Goal: Task Accomplishment & Management: Complete application form

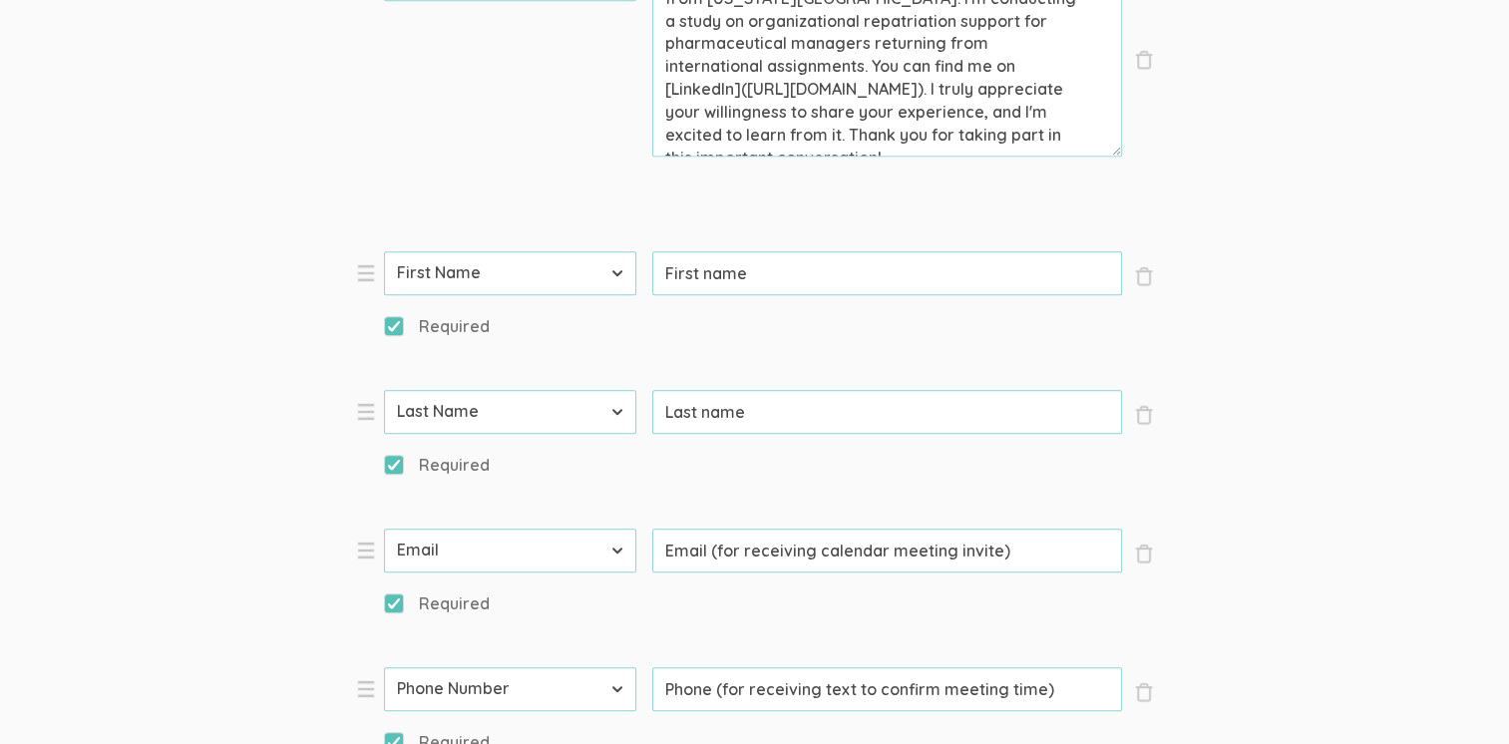
scroll to position [1097, 0]
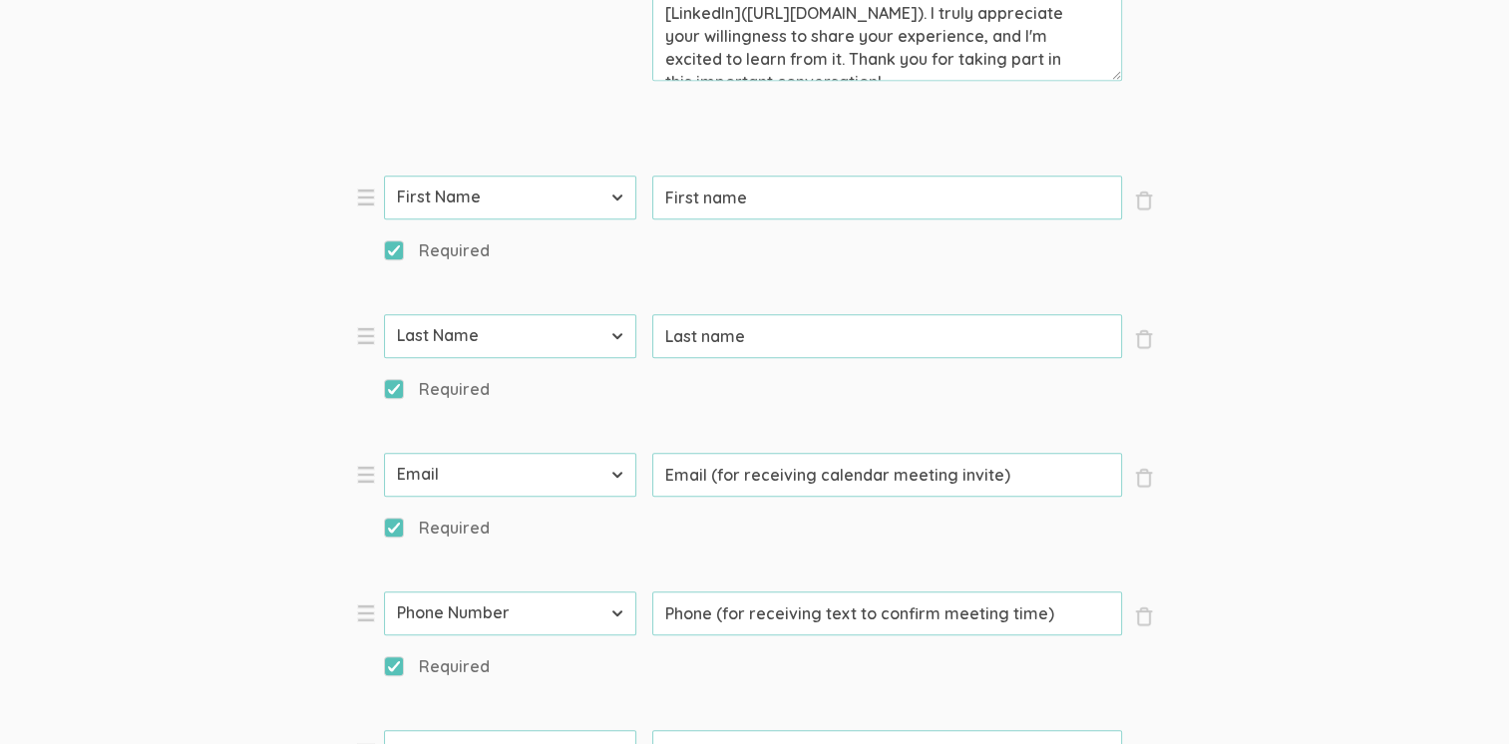
click at [613, 730] on select "First Name Last Name Email Phone Number LinkedIn Profile URL Country State Shor…" at bounding box center [510, 752] width 252 height 44
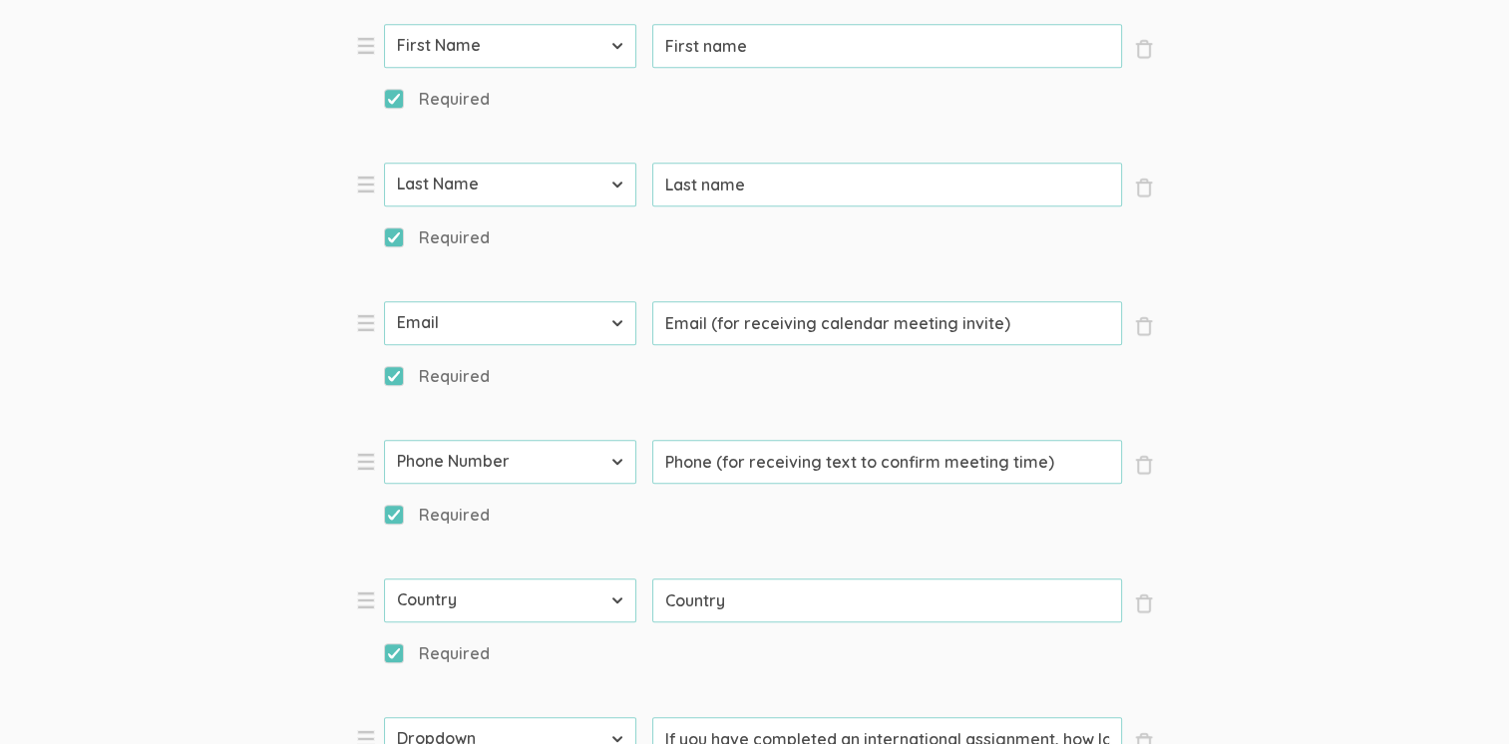
scroll to position [1296, 0]
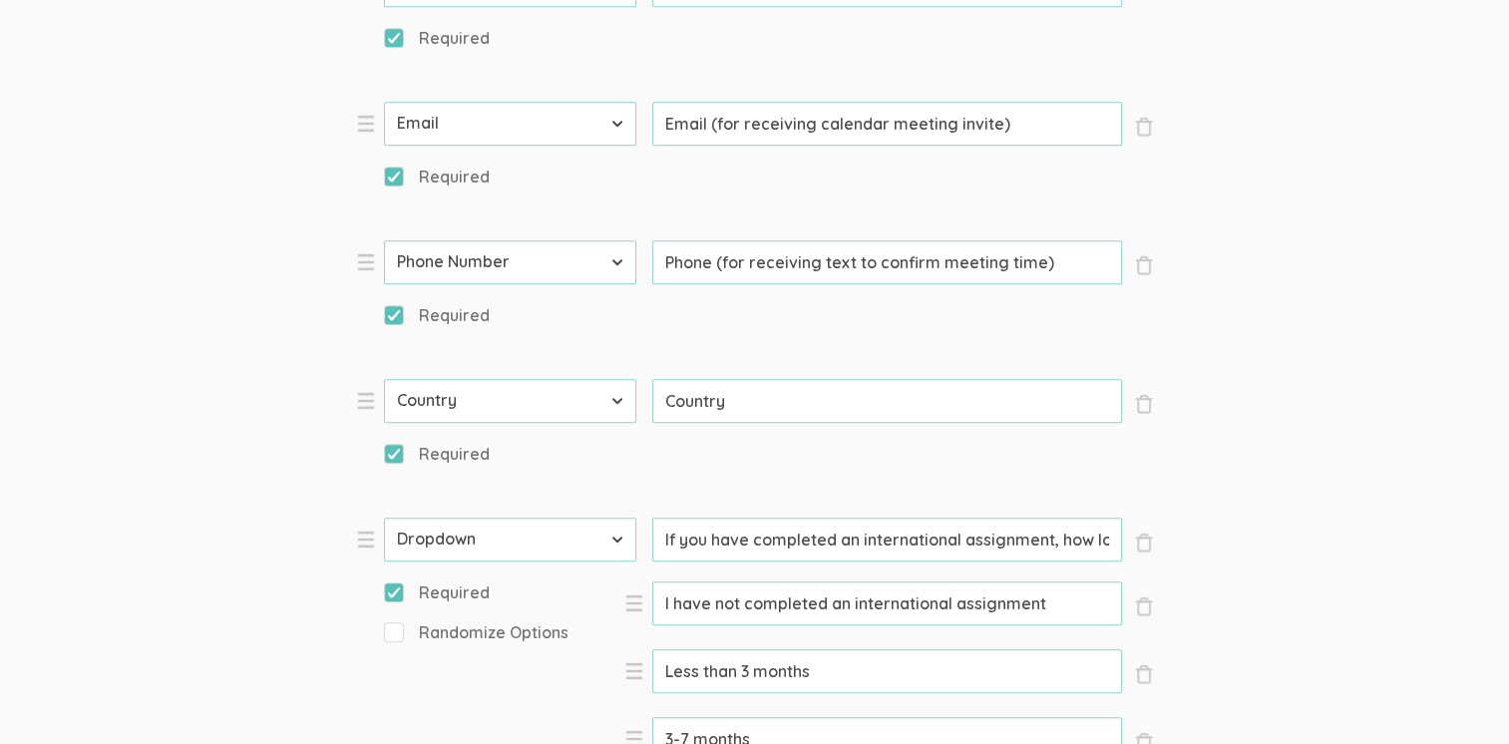
click at [846, 518] on input "If you have completed an international assignment, how long was the assignment?" at bounding box center [887, 540] width 470 height 44
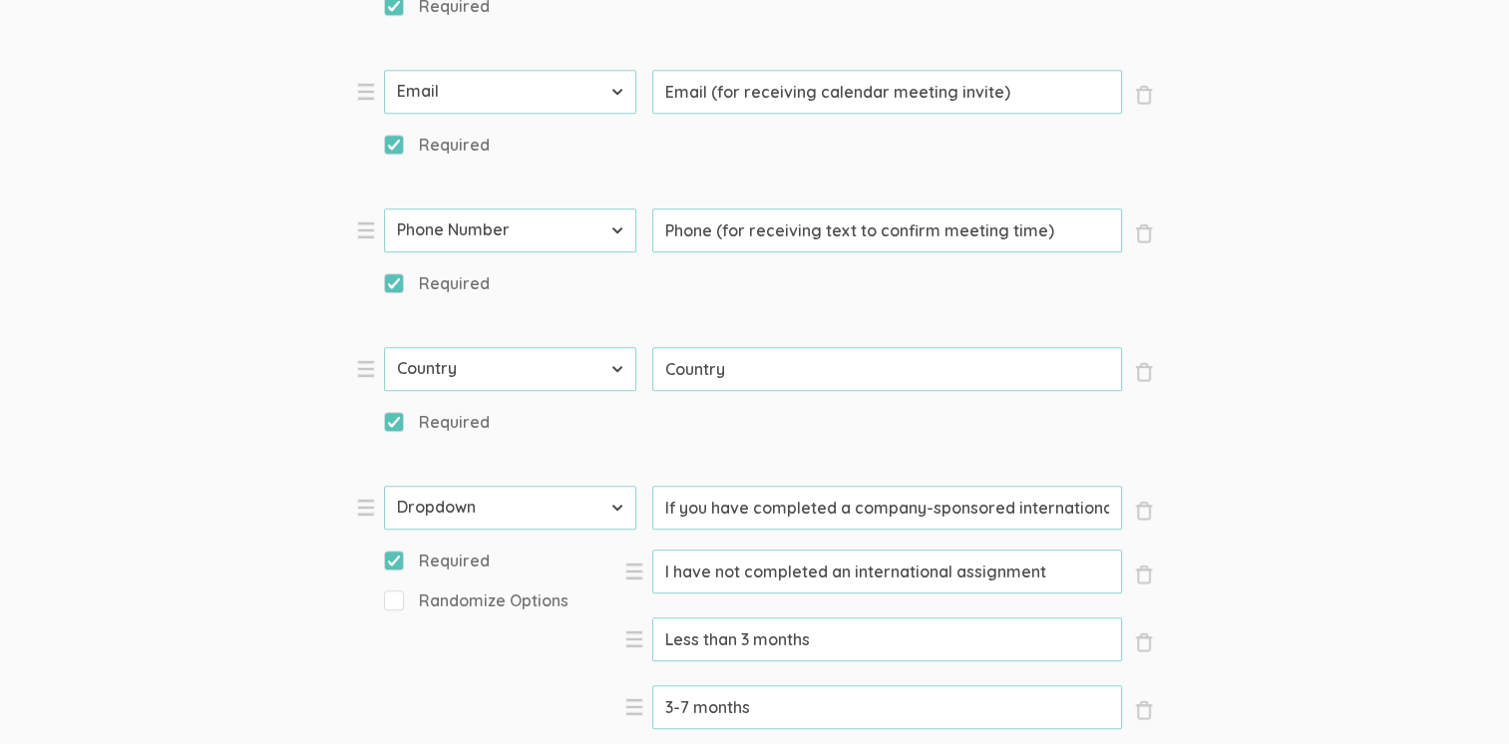
scroll to position [1238, 0]
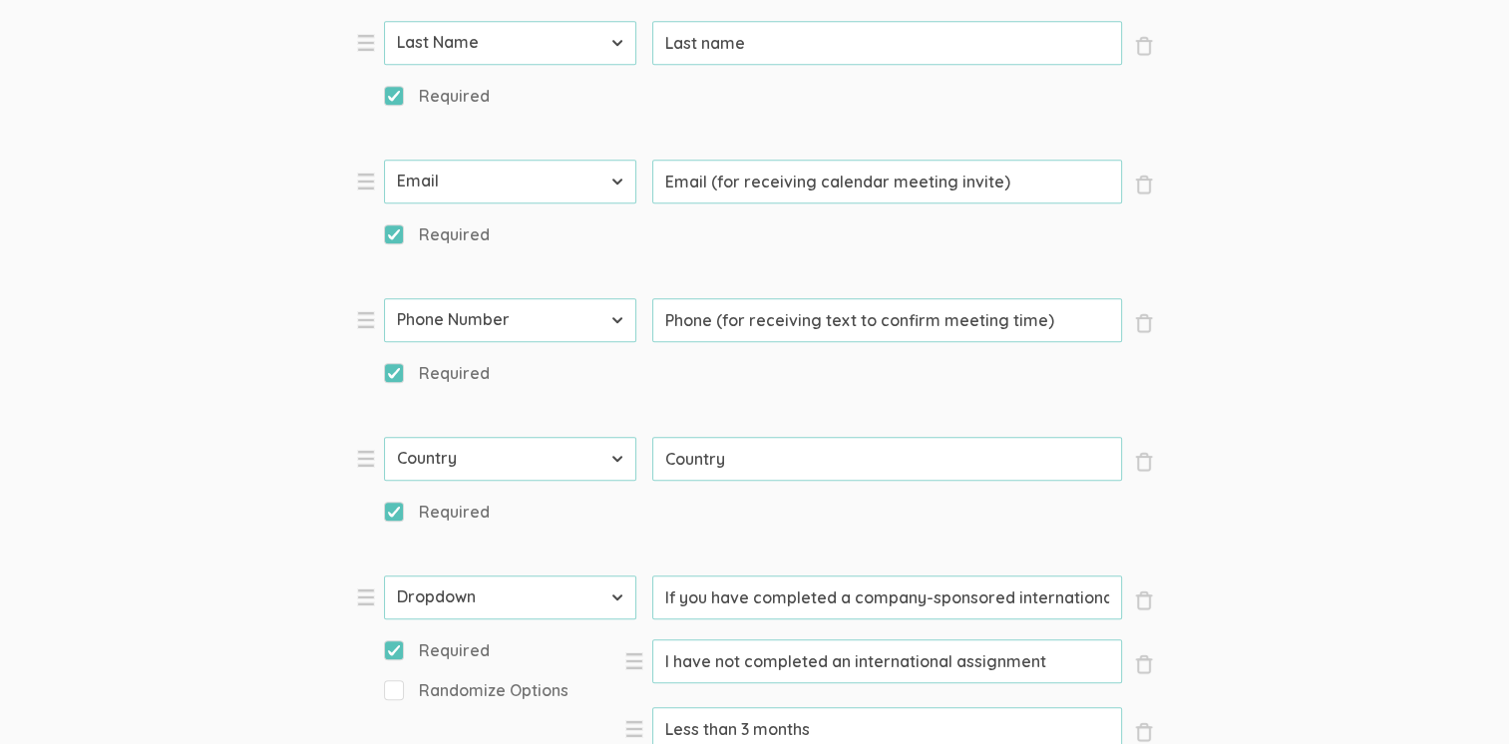
type input "If you have completed a company-sponsored international assignment, how long wa…"
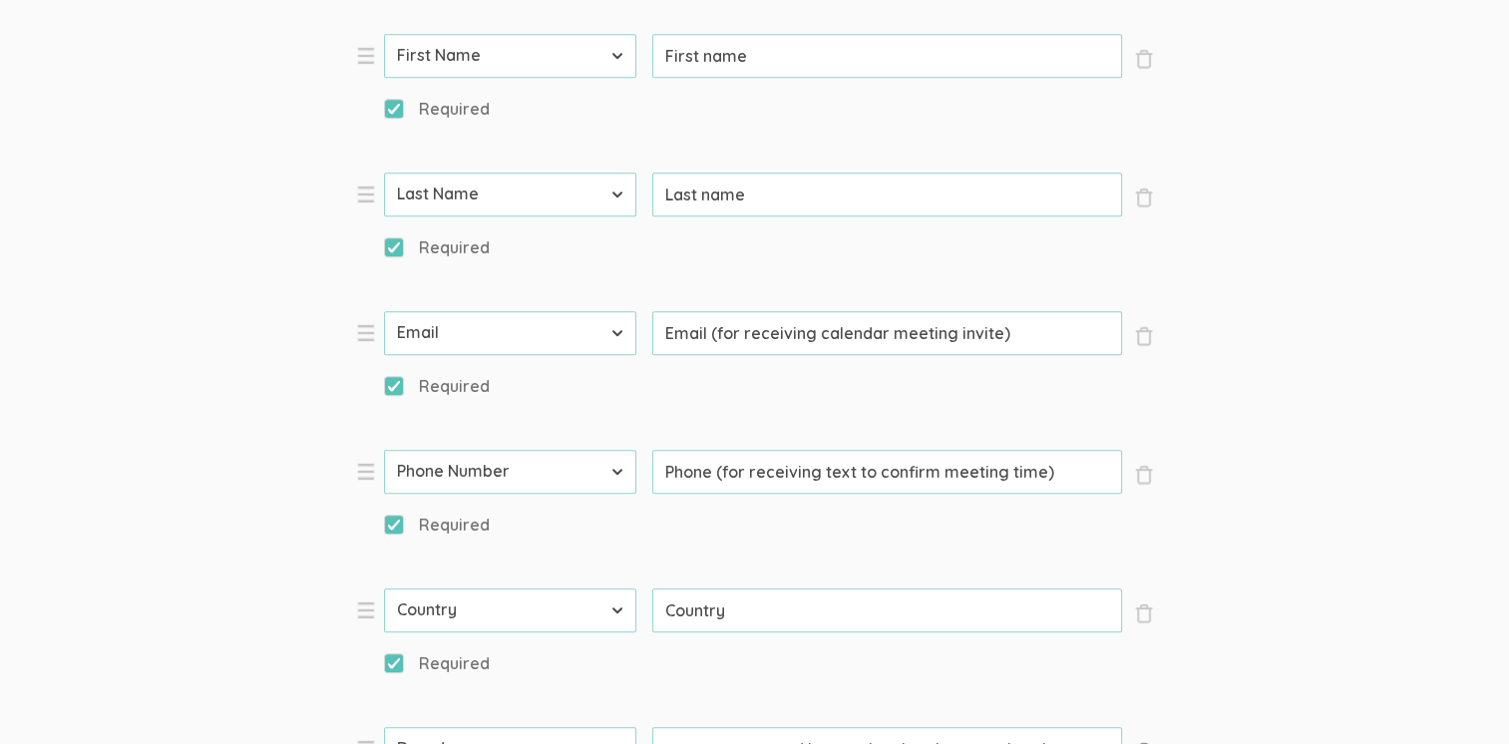
scroll to position [0, 333]
drag, startPoint x: 1022, startPoint y: 306, endPoint x: 1144, endPoint y: 318, distance: 122.2
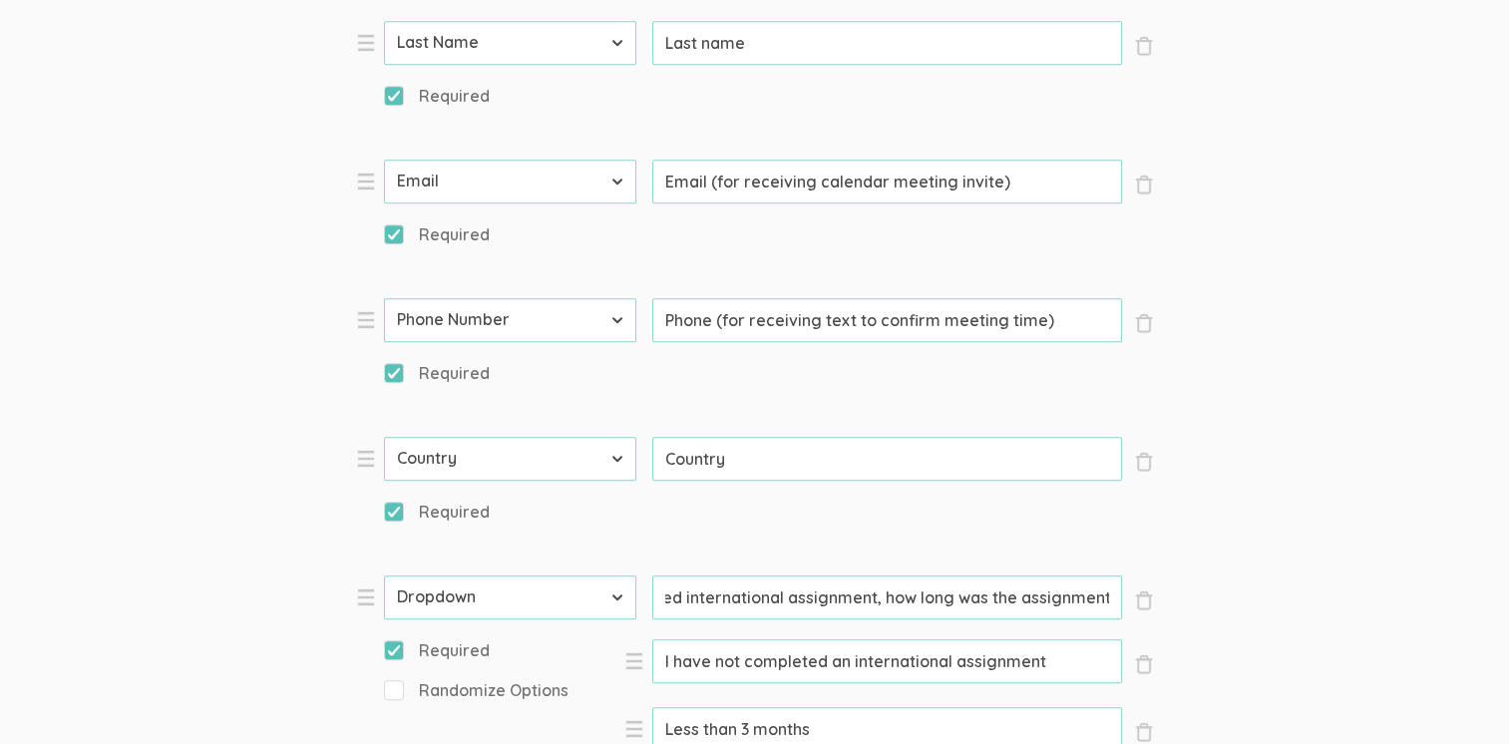
click at [668, 575] on input "If you have completed a company-sponsored international assignment, how long wa…" at bounding box center [887, 597] width 470 height 44
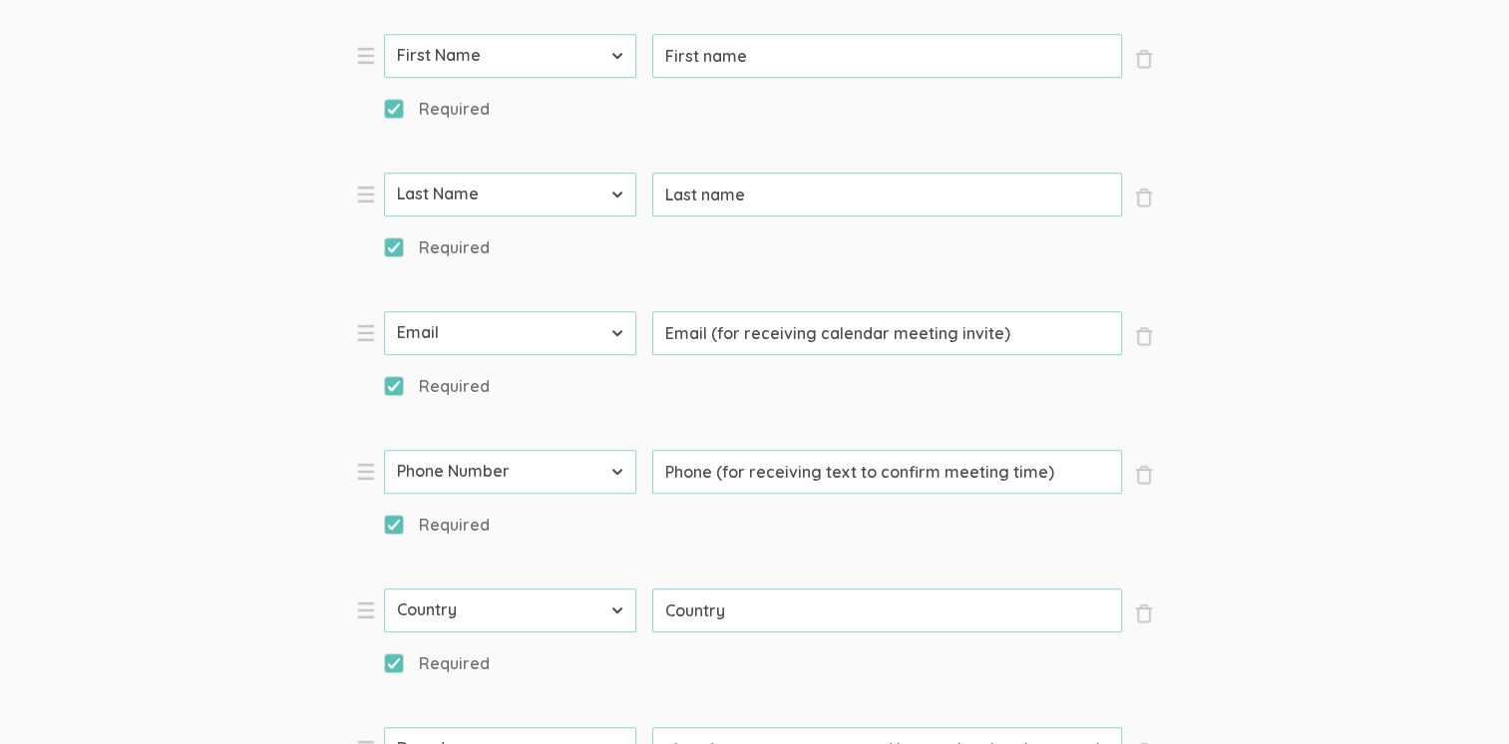
scroll to position [0, 0]
drag, startPoint x: 1114, startPoint y: 301, endPoint x: 566, endPoint y: 277, distance: 548.0
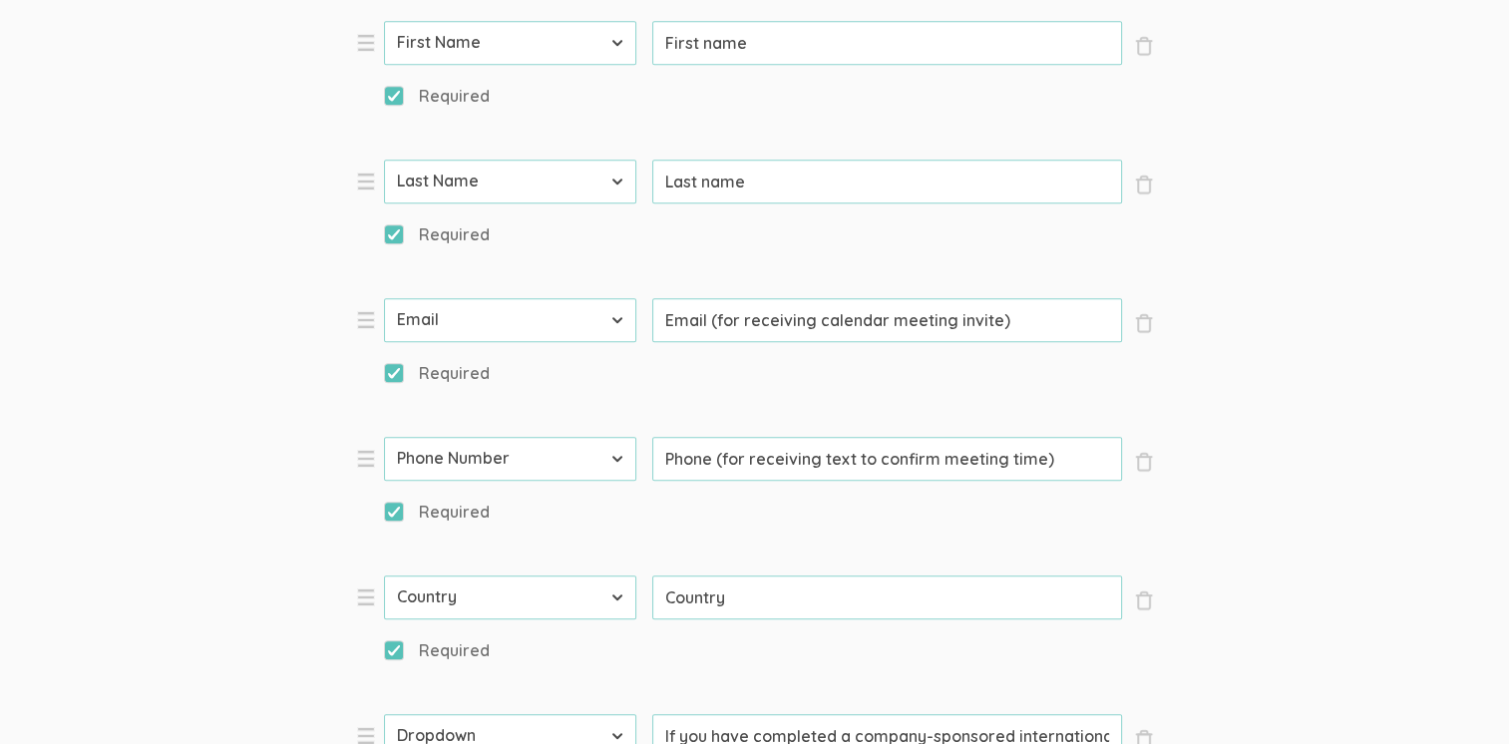
scroll to position [1238, 0]
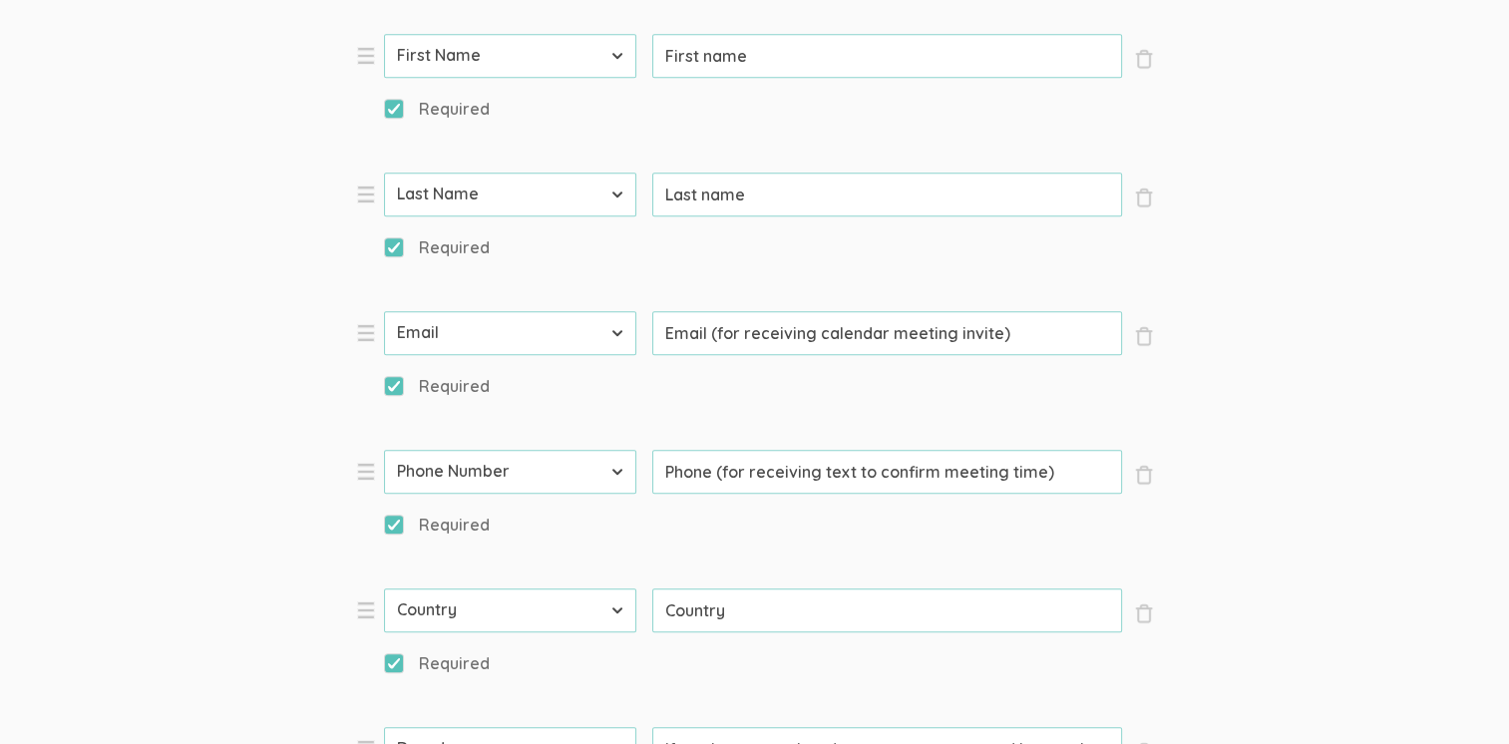
click at [853, 727] on input "If you have completed a company-sponsored international assignment, how long wa…" at bounding box center [887, 749] width 470 height 44
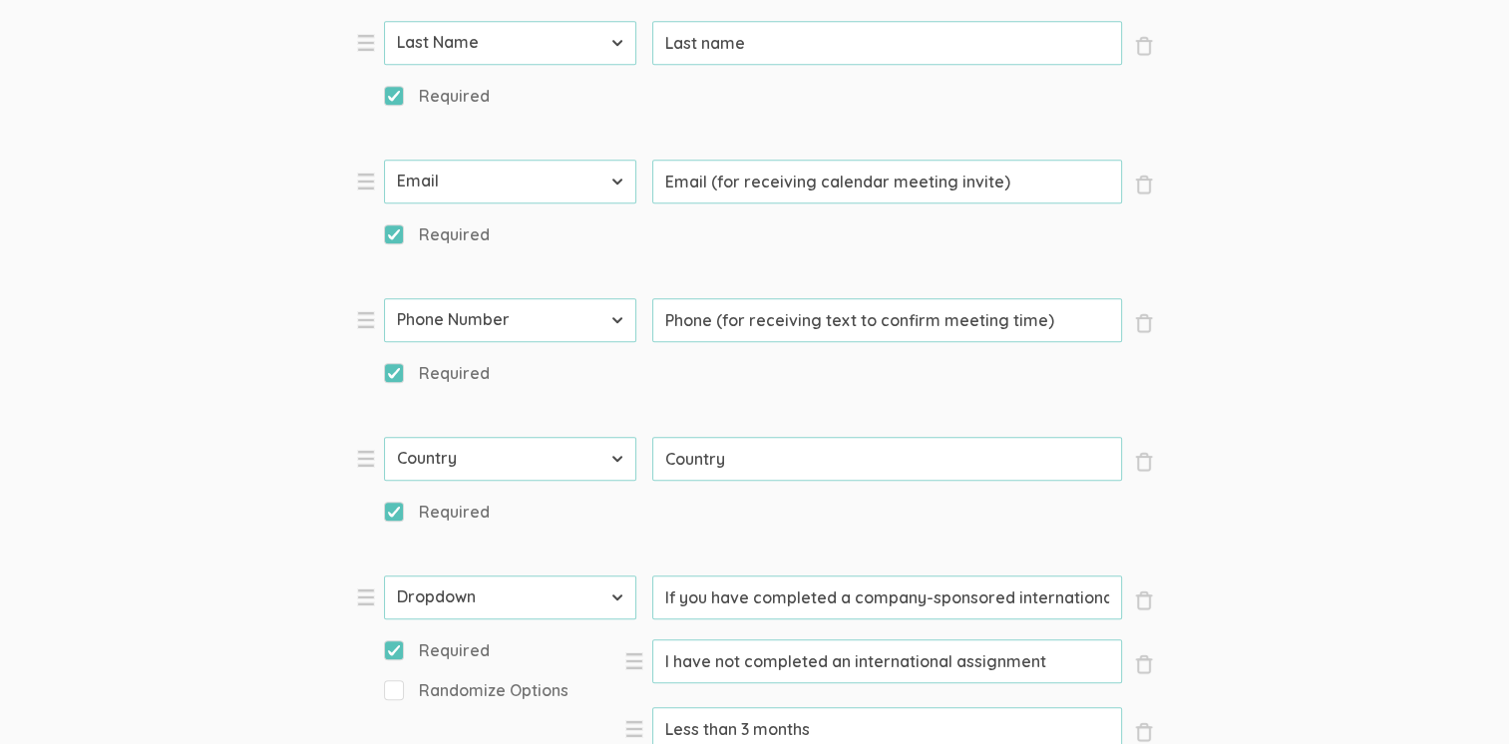
drag, startPoint x: 837, startPoint y: 376, endPoint x: 908, endPoint y: 389, distance: 73.0
click at [837, 639] on input "I have not completed an international assignment" at bounding box center [887, 661] width 470 height 44
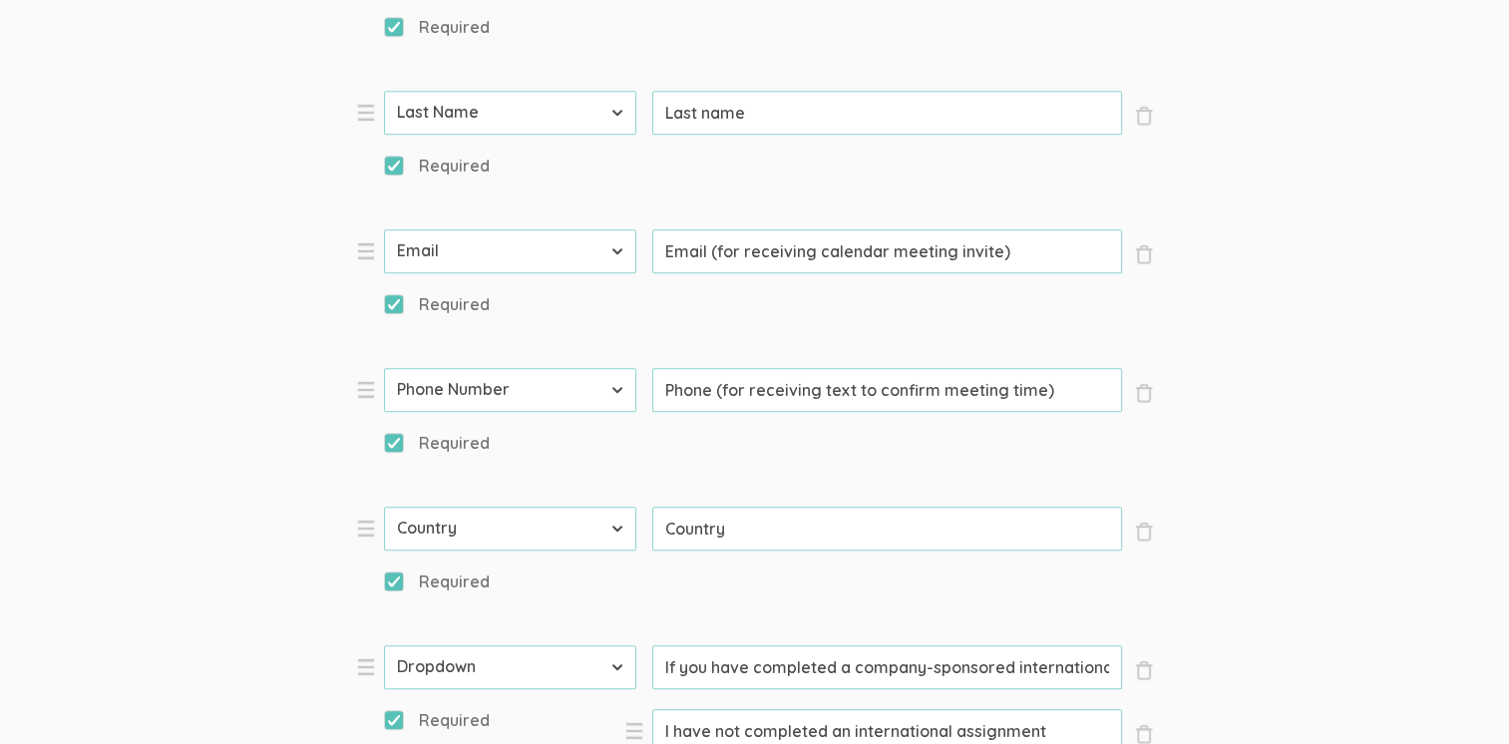
scroll to position [1092, 0]
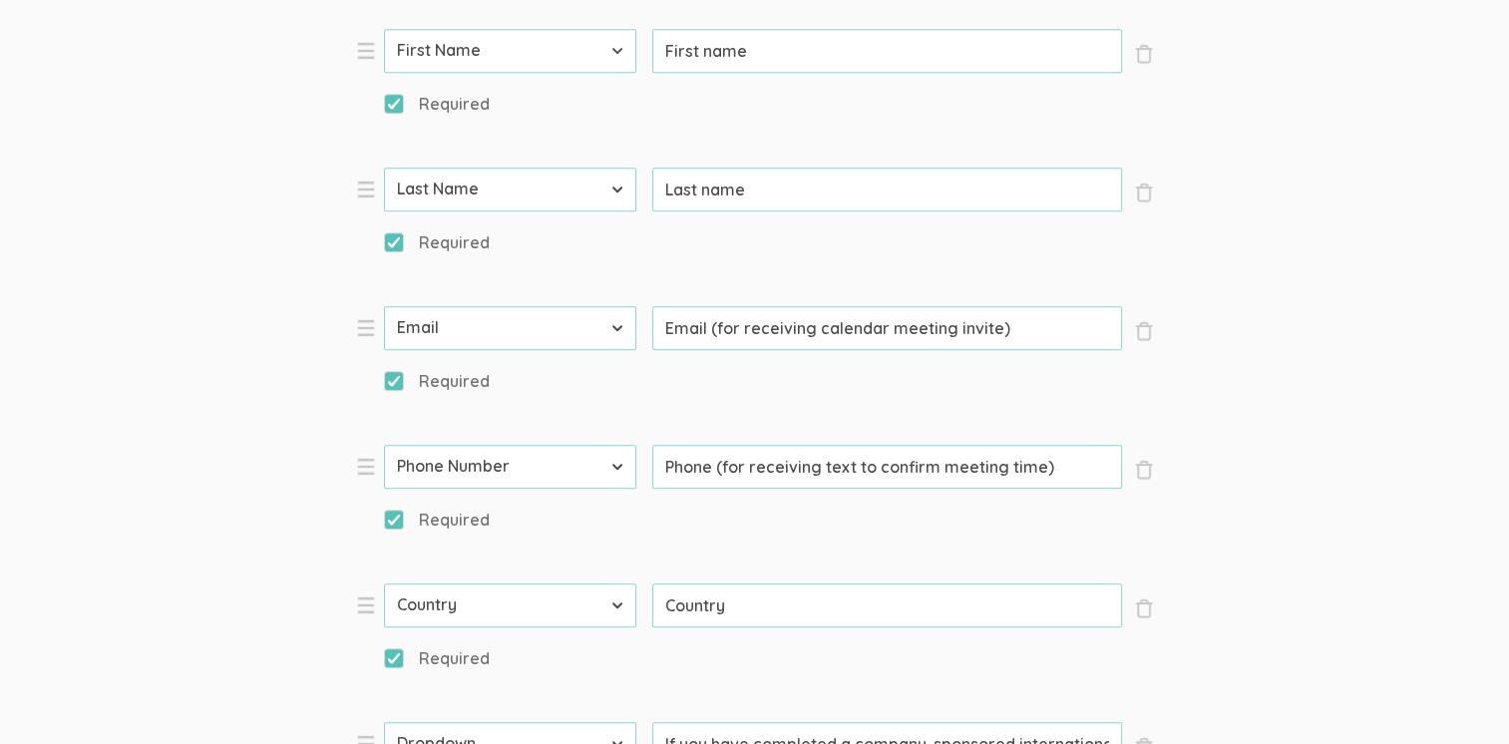
drag, startPoint x: 838, startPoint y: 518, endPoint x: 894, endPoint y: 537, distance: 60.2
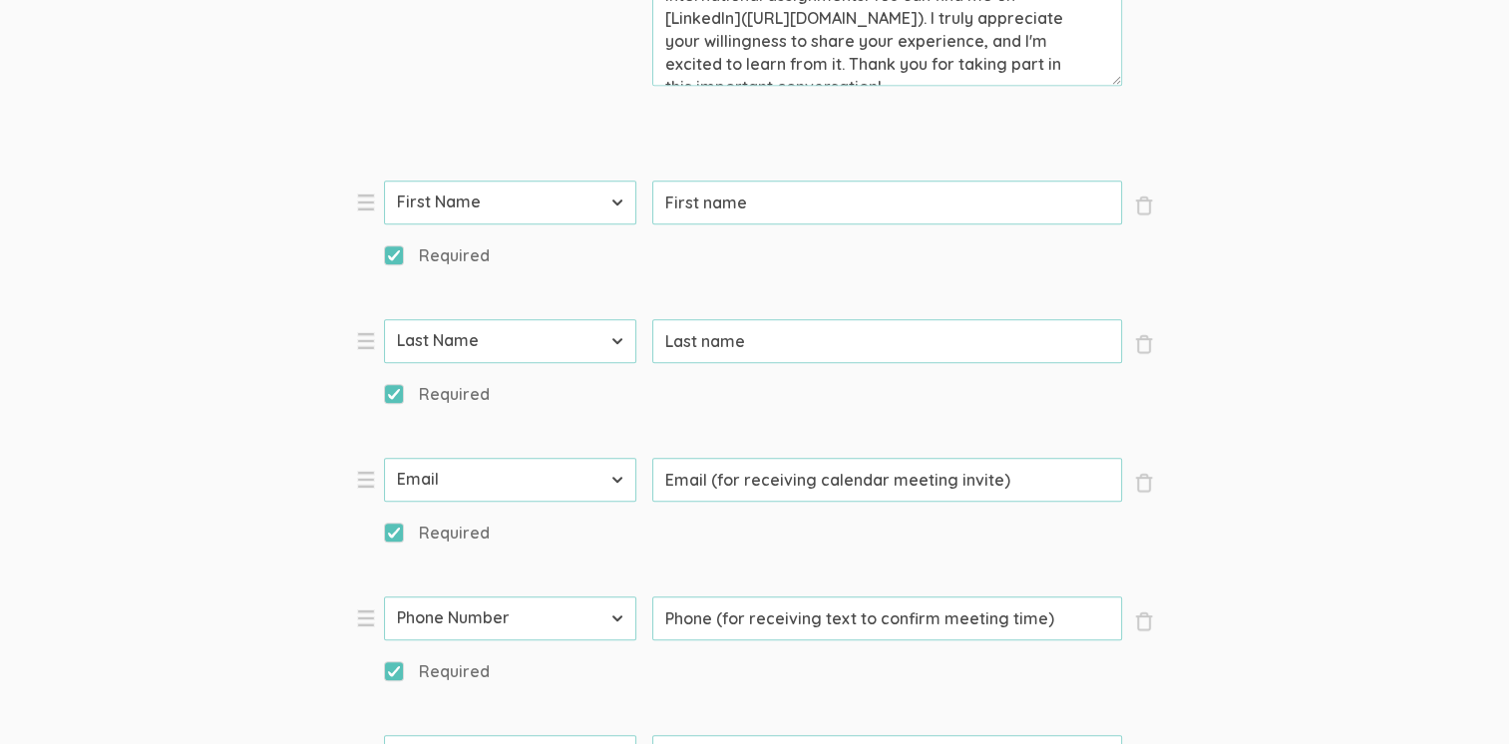
drag, startPoint x: 1100, startPoint y: 517, endPoint x: 1140, endPoint y: 521, distance: 40.1
type input "I have not completed a company-sponsored international assignment"
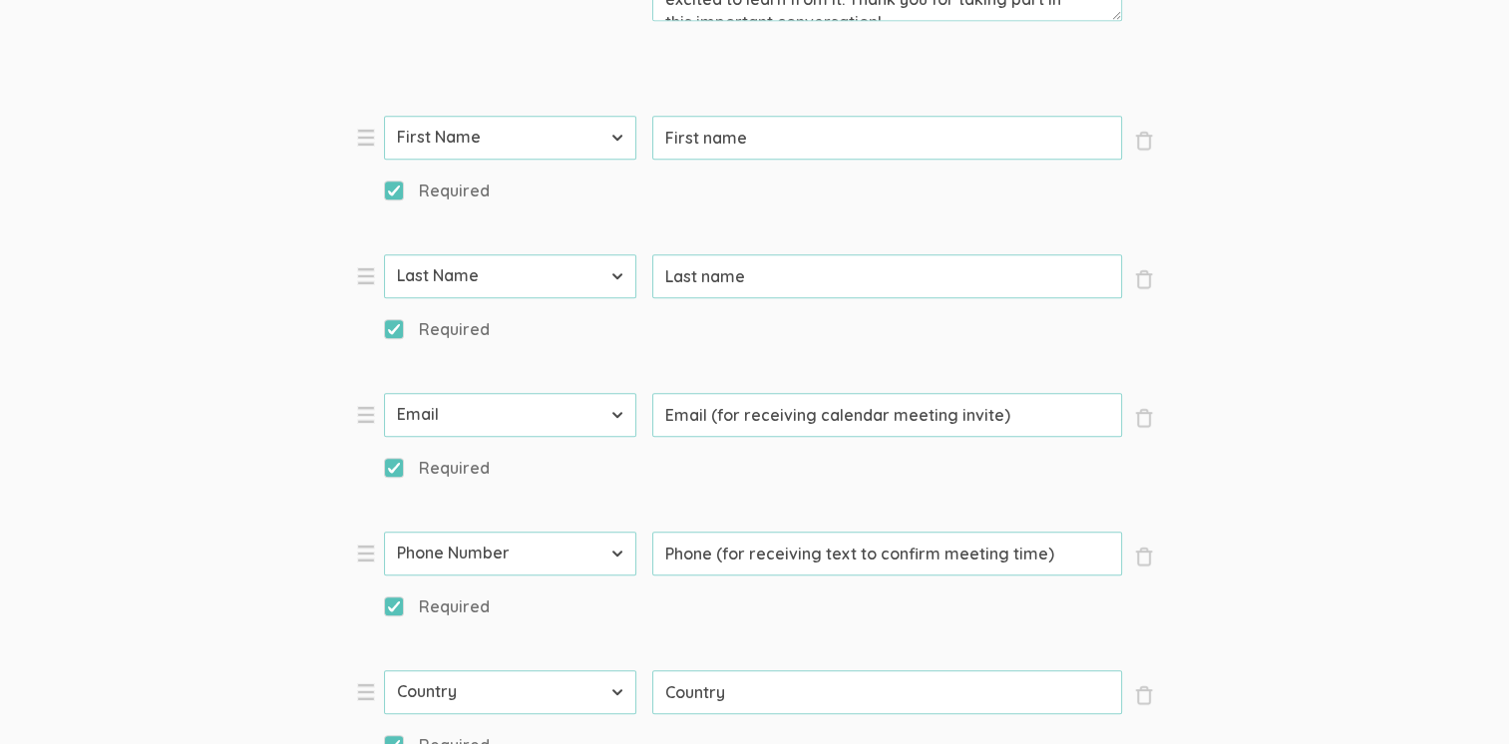
scroll to position [1291, 0]
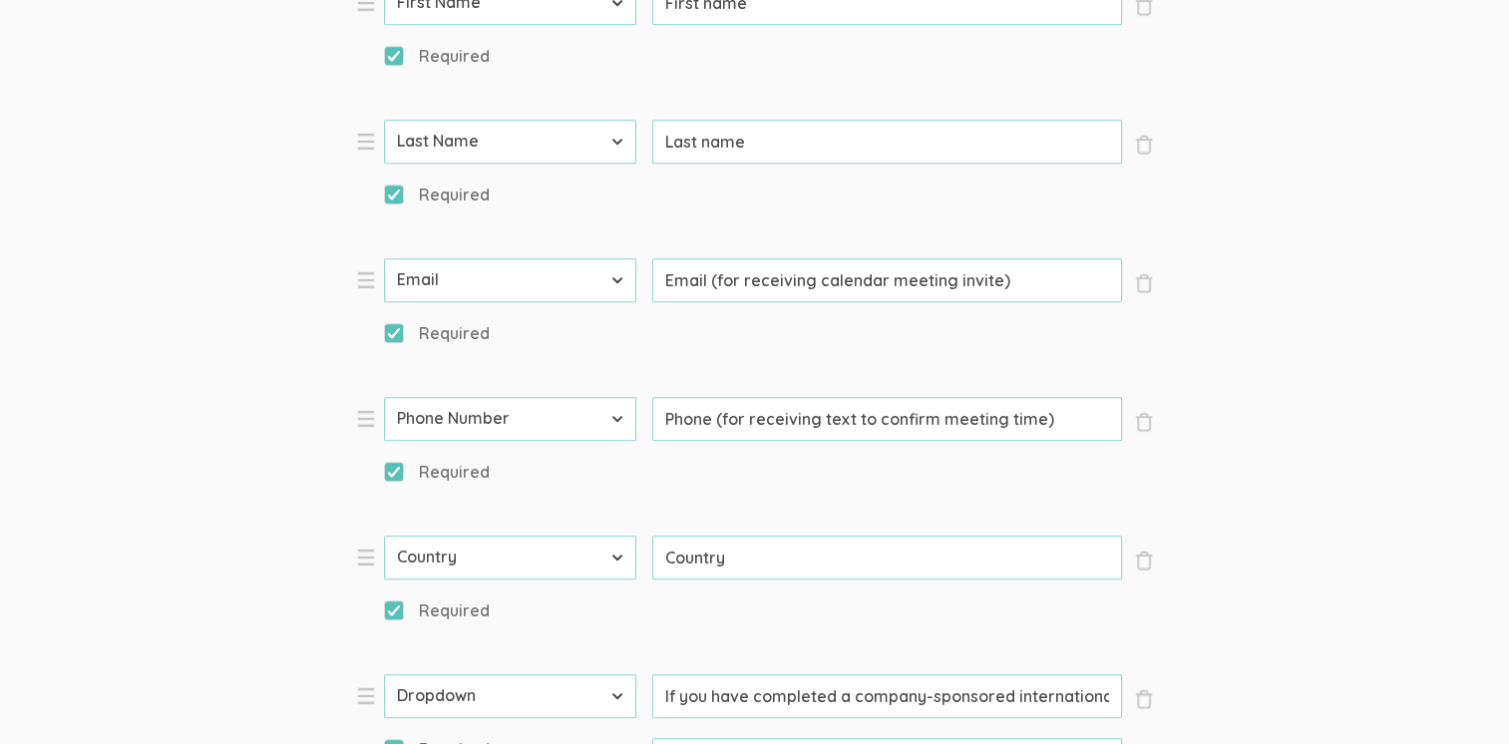
drag, startPoint x: 1037, startPoint y: 252, endPoint x: 529, endPoint y: 217, distance: 509.8
click at [534, 219] on ol "× Close Type First Name Last Name Email Phone Number LinkedIn Profile URL Count…" at bounding box center [755, 757] width 798 height 2140
drag, startPoint x: 658, startPoint y: 253, endPoint x: 1198, endPoint y: 279, distance: 540.1
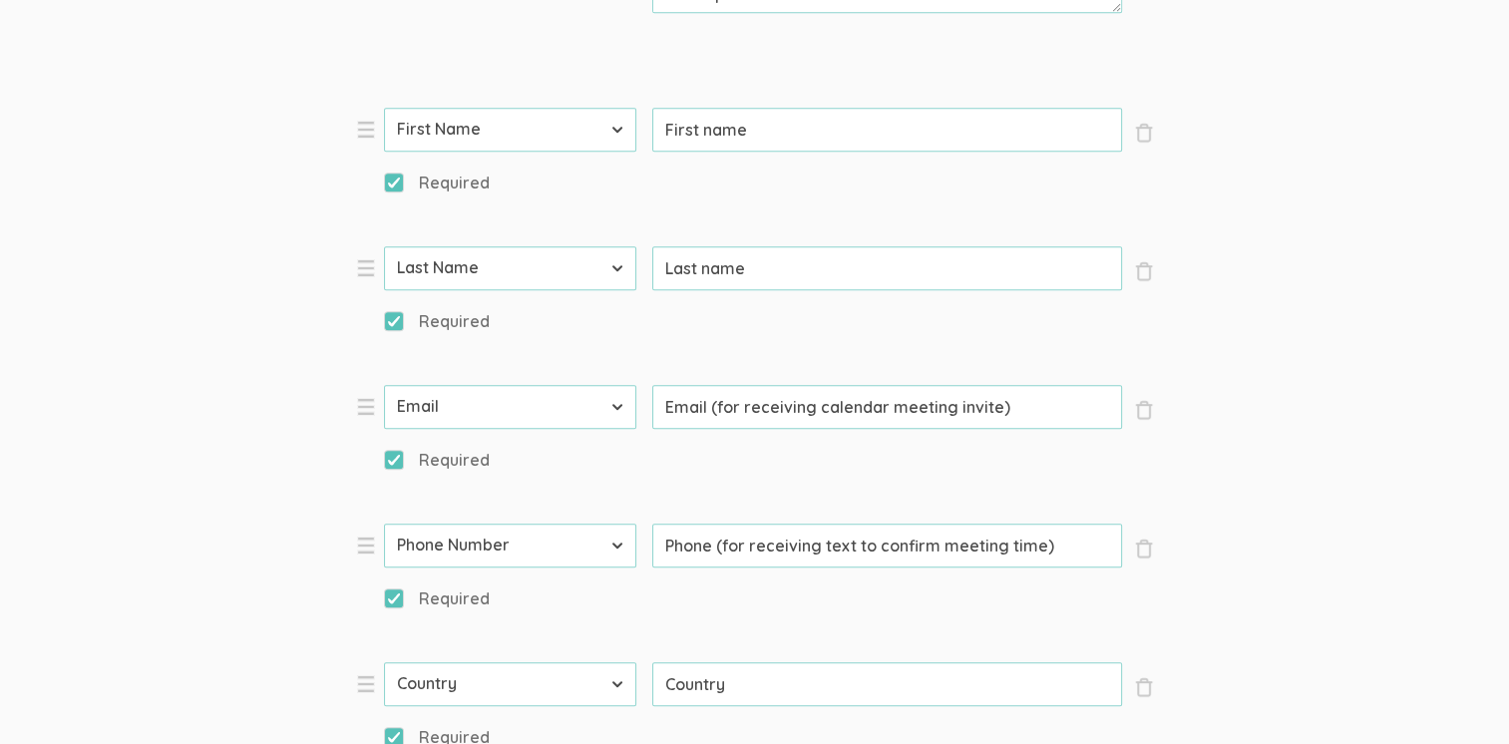
scroll to position [1291, 0]
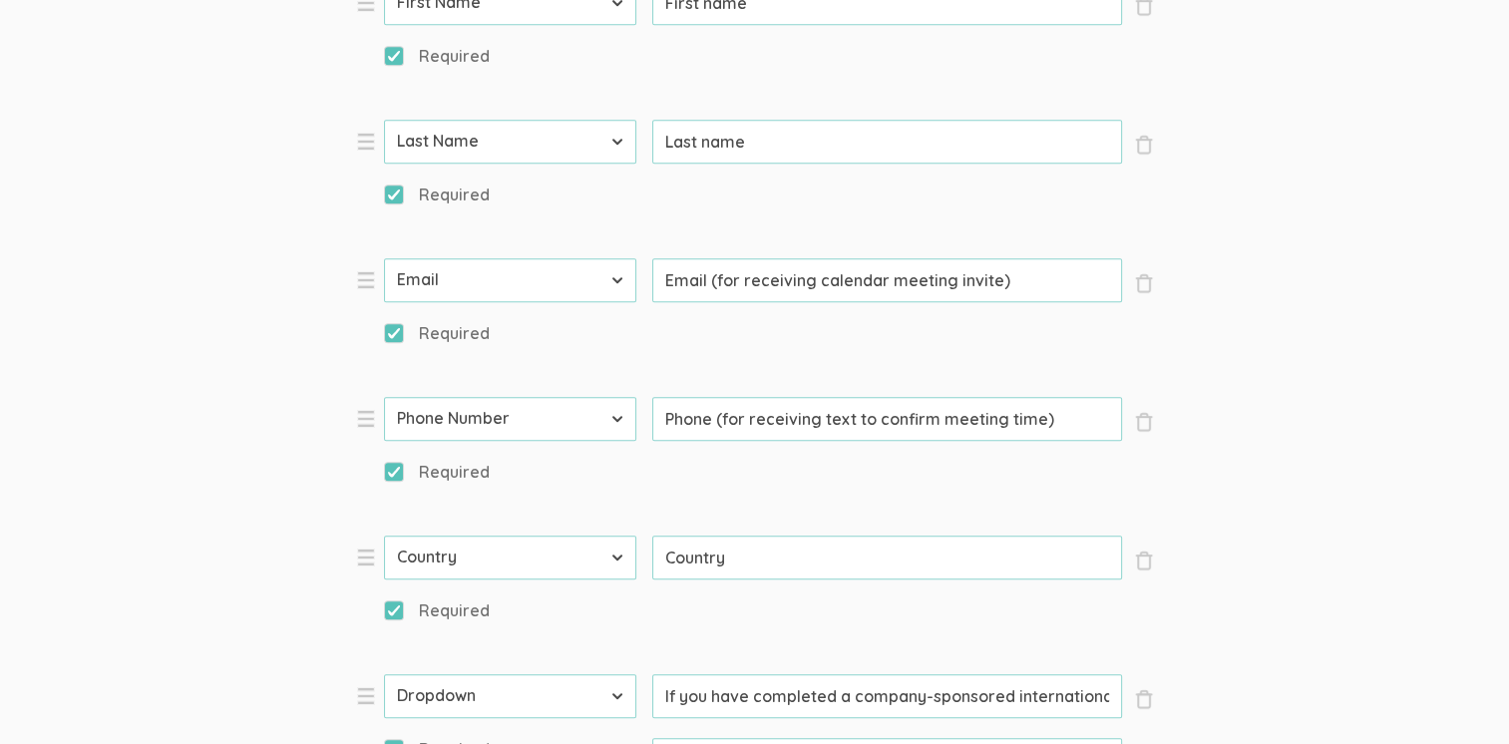
click at [1012, 674] on input "If you have completed a company-sponsored international assignment, how long wa…" at bounding box center [887, 696] width 470 height 44
click at [1013, 674] on input "If you have completed a company-sponsored international assignment, how long wa…" at bounding box center [887, 696] width 470 height 44
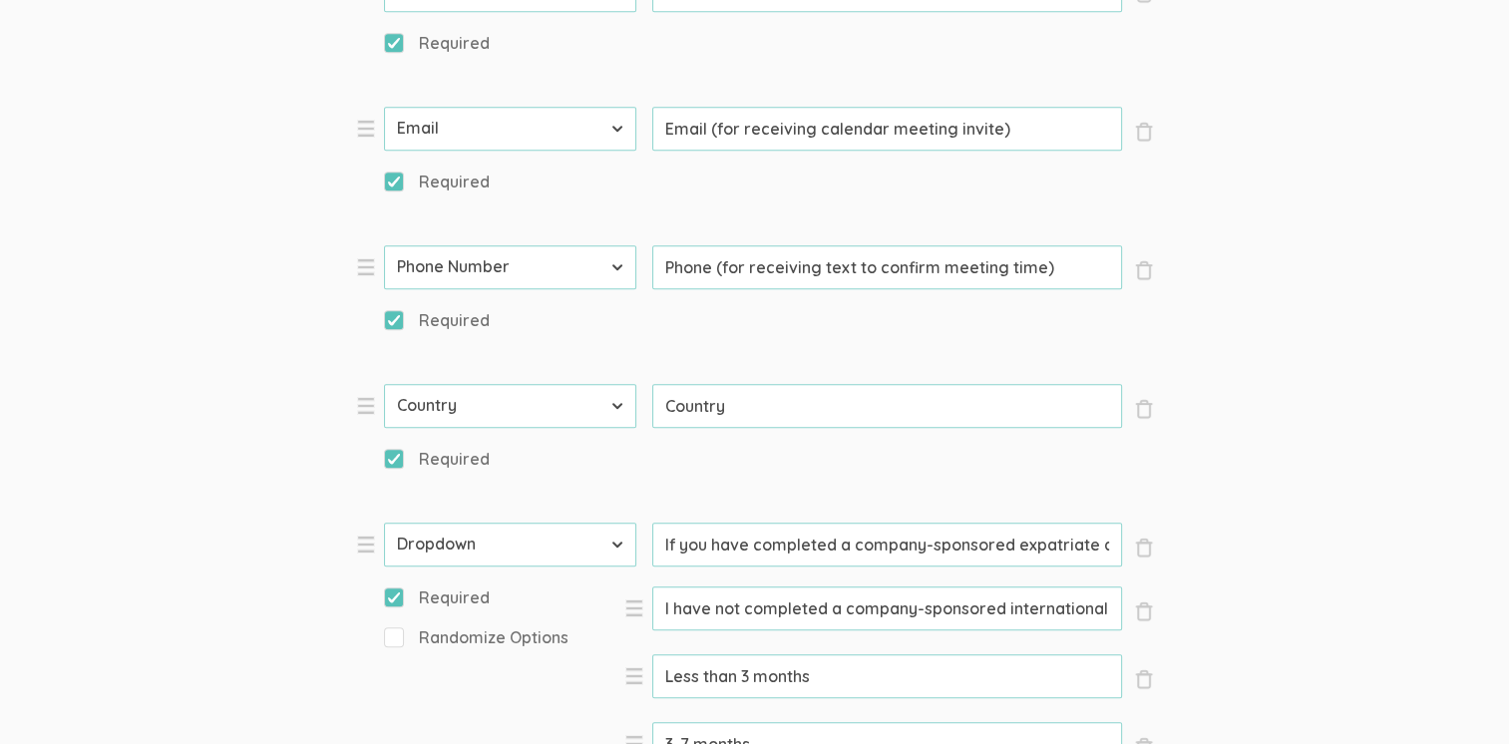
type input "If you have completed a company-sponsored expatriate assignment, how long was t…"
click at [1265, 238] on form "Question text can be formatted using Markdown syntax. Enabled Title [Incentive …" at bounding box center [754, 748] width 1509 height 2992
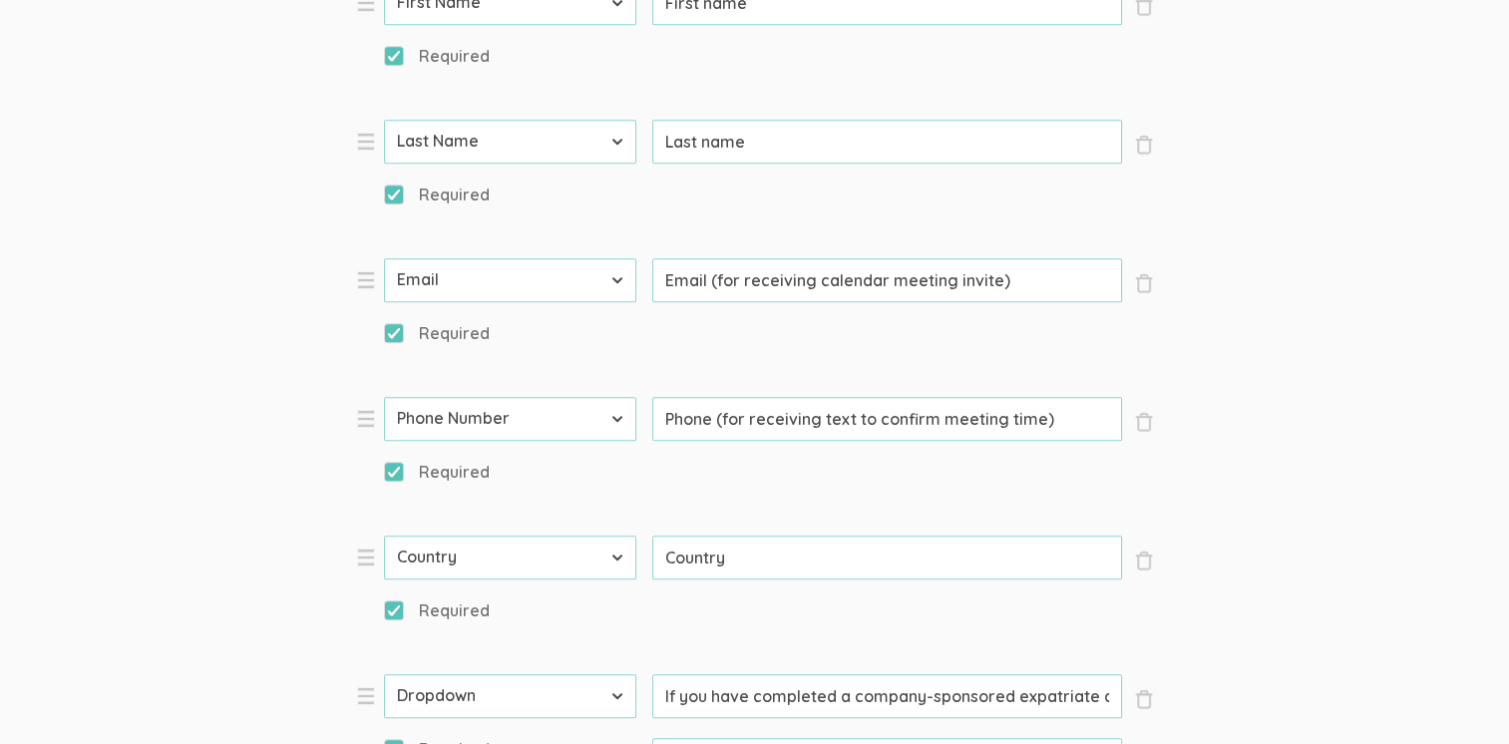
scroll to position [0, 314]
drag, startPoint x: 658, startPoint y: 256, endPoint x: 1217, endPoint y: 253, distance: 558.4
click at [1111, 674] on input "If you have completed a company-sponsored expatriate assignment, how long was t…" at bounding box center [887, 696] width 470 height 44
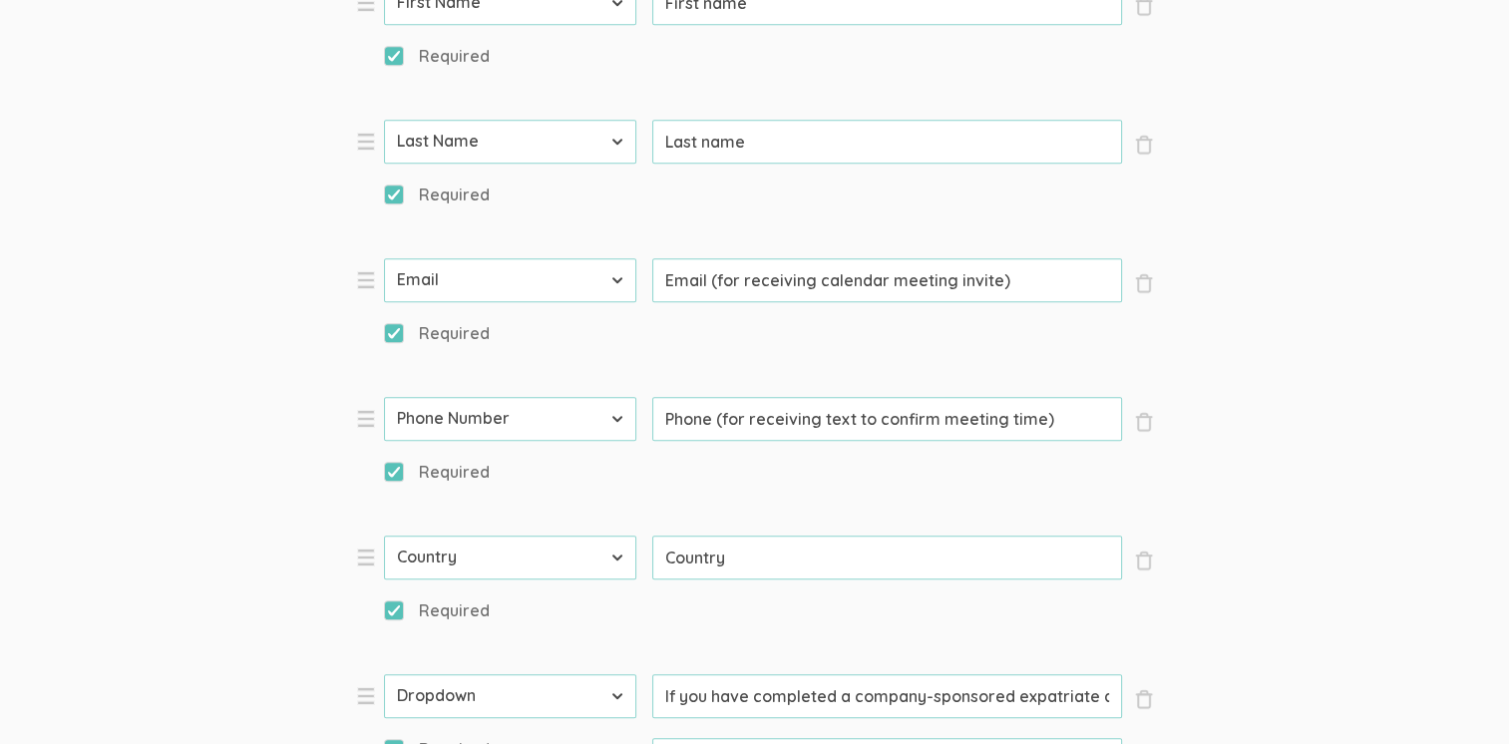
drag, startPoint x: 1112, startPoint y: 252, endPoint x: 559, endPoint y: 240, distance: 552.6
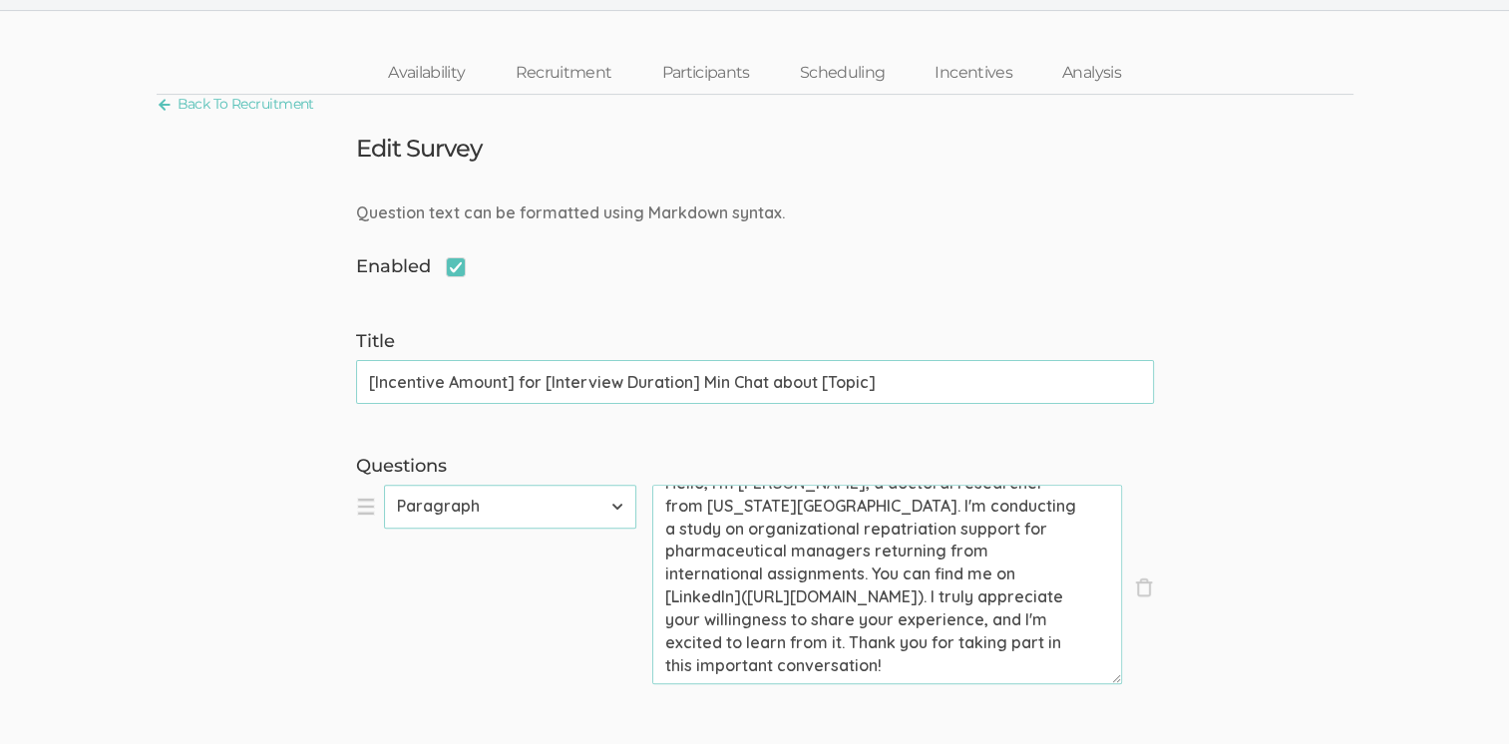
scroll to position [394, 0]
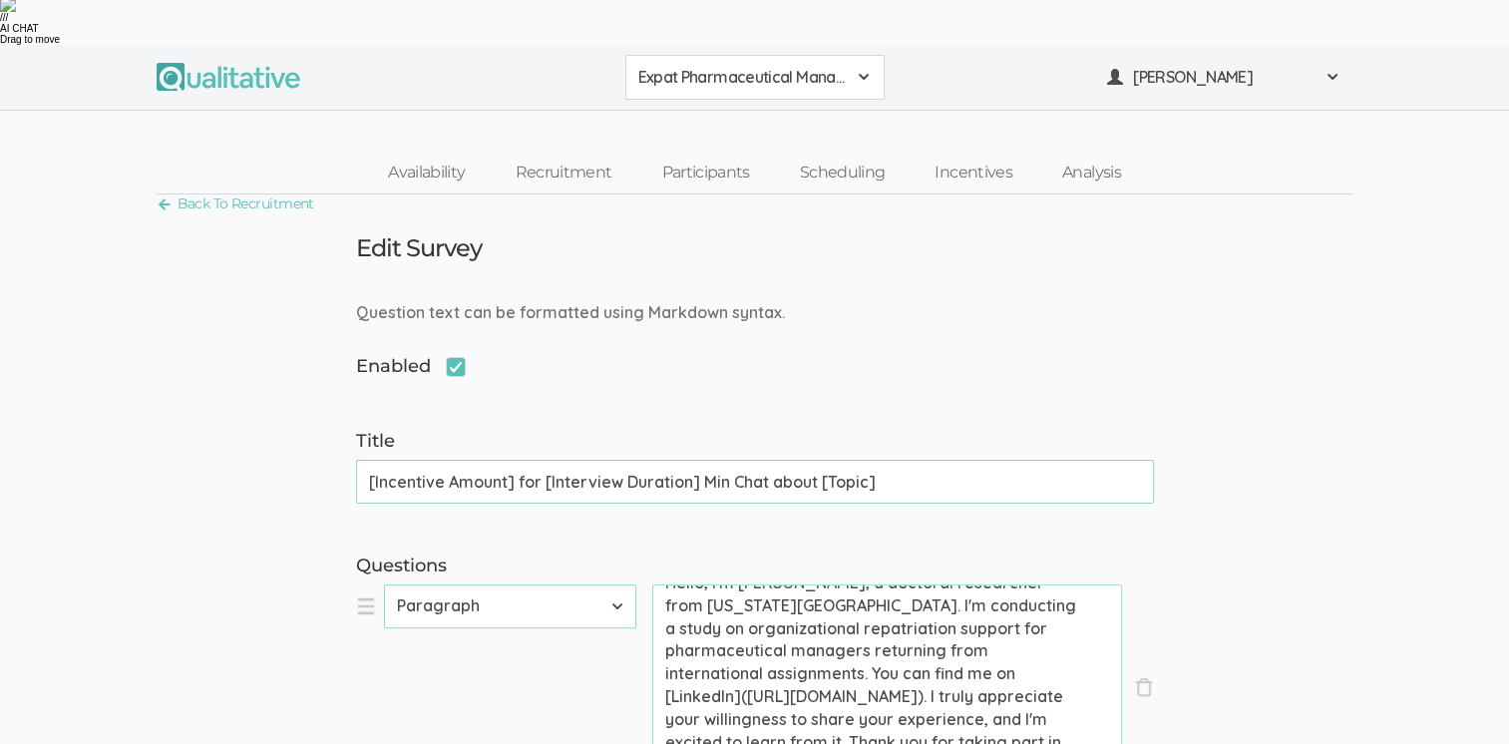
drag, startPoint x: 762, startPoint y: 209, endPoint x: 667, endPoint y: 207, distance: 94.8
click at [667, 584] on textarea "Hello, I'm [PERSON_NAME], a doctoral researcher from [US_STATE][GEOGRAPHIC_DATA…" at bounding box center [887, 683] width 470 height 199
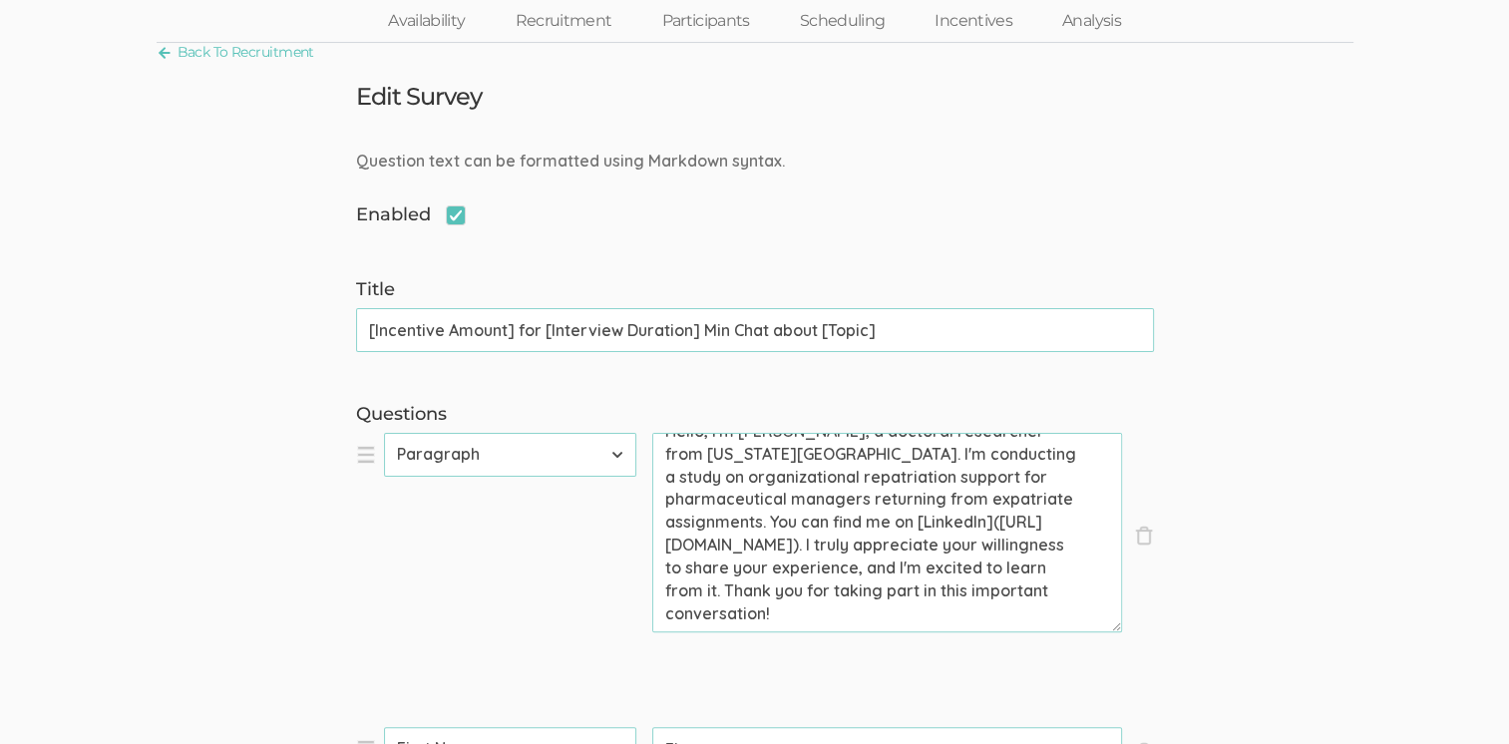
type textarea "Hello, I'm [PERSON_NAME], a doctoral researcher from [US_STATE][GEOGRAPHIC_DATA…"
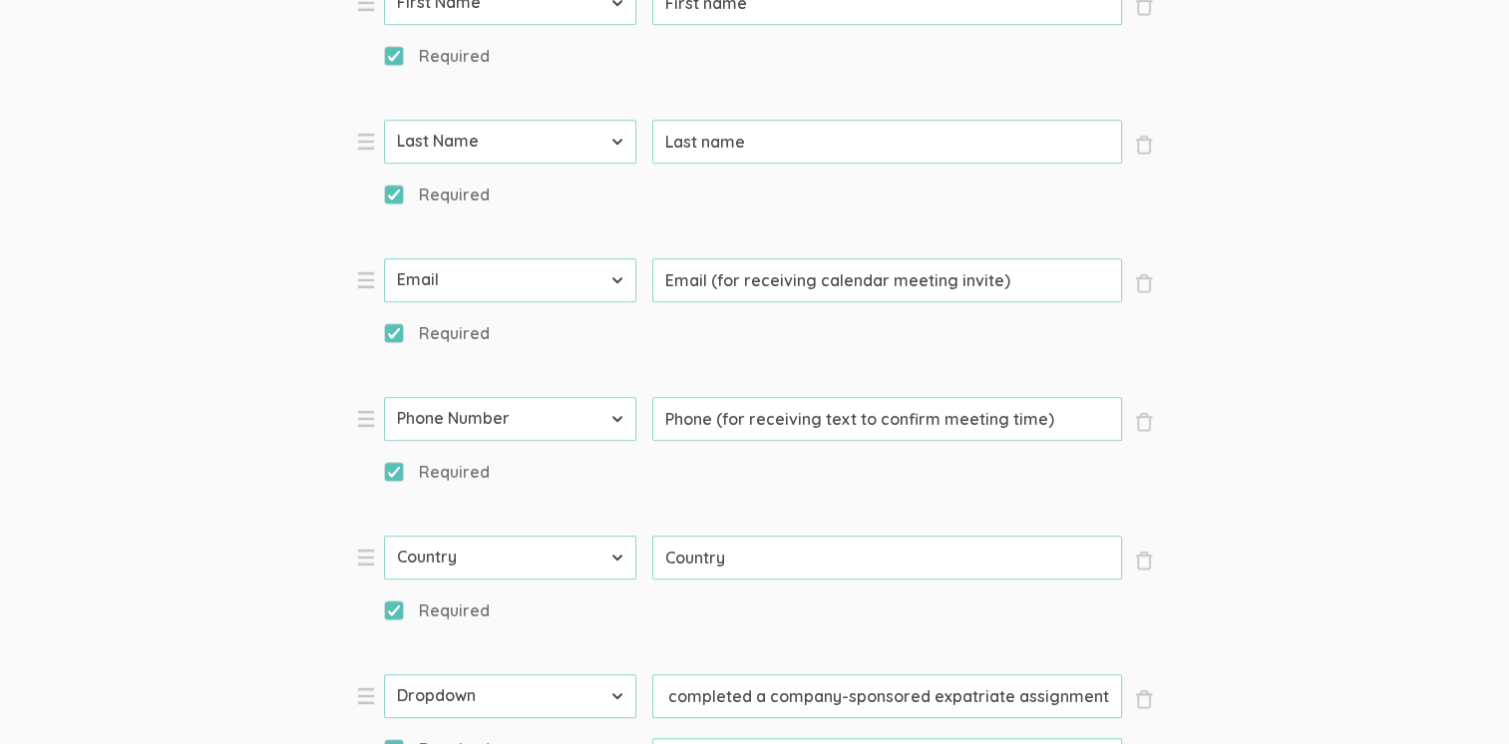
scroll to position [0, 314]
drag, startPoint x: 662, startPoint y: 255, endPoint x: 1145, endPoint y: 296, distance: 484.4
click at [1054, 674] on input "If you have completed a company-sponsored expatriate assignment, how long was t…" at bounding box center [887, 696] width 470 height 44
click at [1116, 674] on input "If you have completed a company-sponsored expatriate assignment, how long was t…" at bounding box center [887, 696] width 470 height 44
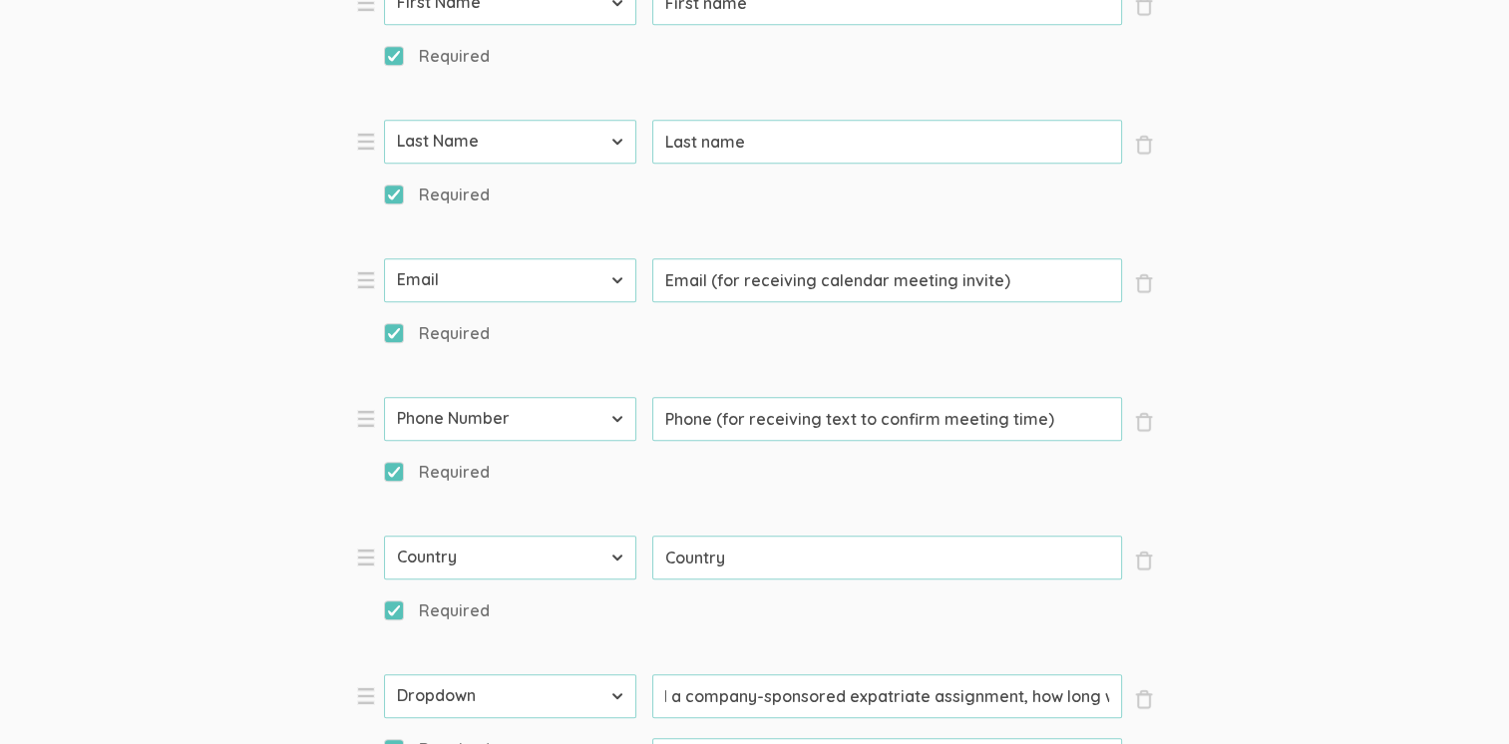
scroll to position [0, 0]
drag, startPoint x: 1115, startPoint y: 251, endPoint x: 531, endPoint y: 193, distance: 586.2
click at [534, 194] on ol "× Close Type First Name Last Name Email Phone Number LinkedIn Profile URL Count…" at bounding box center [755, 757] width 798 height 2140
click at [1039, 674] on input "If you have completed a company-sponsored expatriate assignment, how long was t…" at bounding box center [887, 696] width 470 height 44
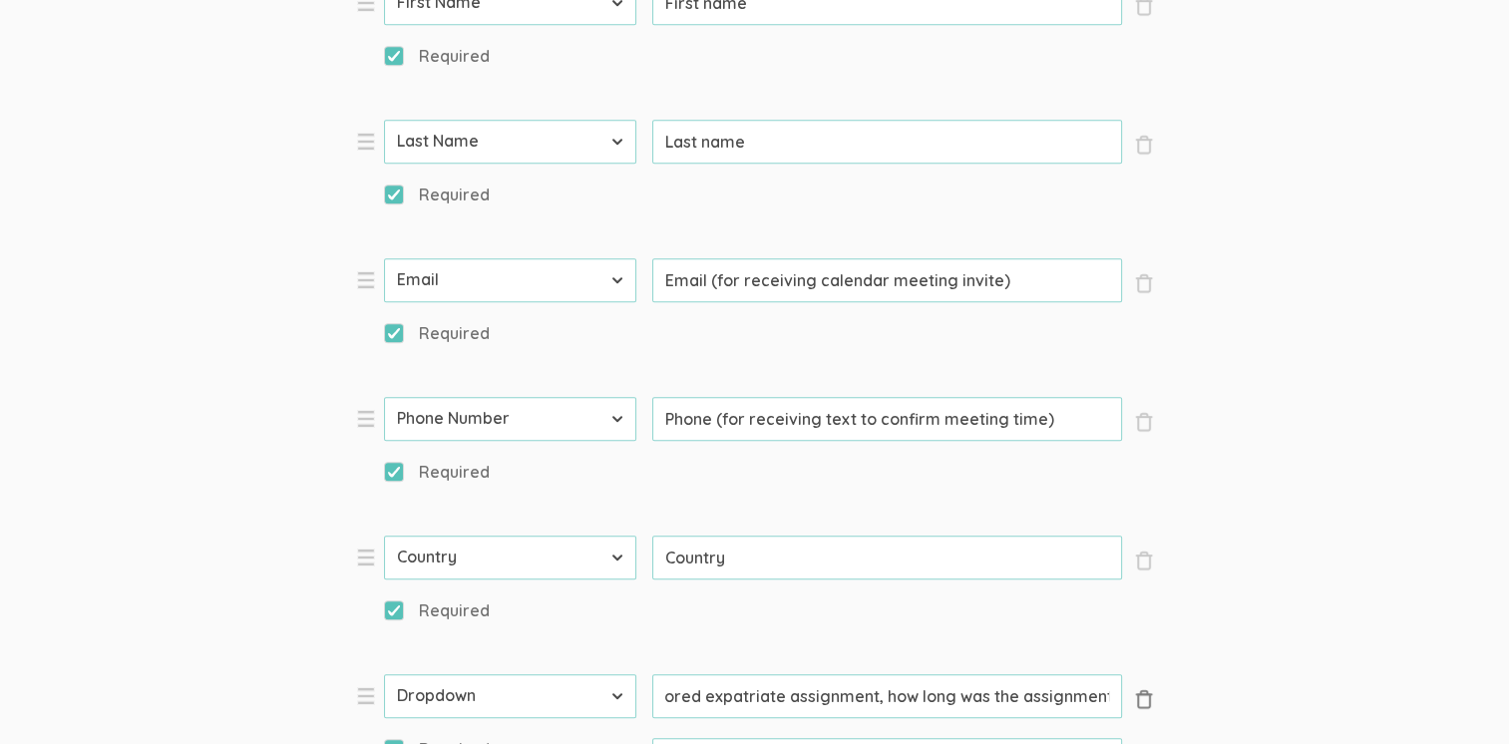
drag, startPoint x: 1012, startPoint y: 257, endPoint x: 1136, endPoint y: 262, distance: 123.8
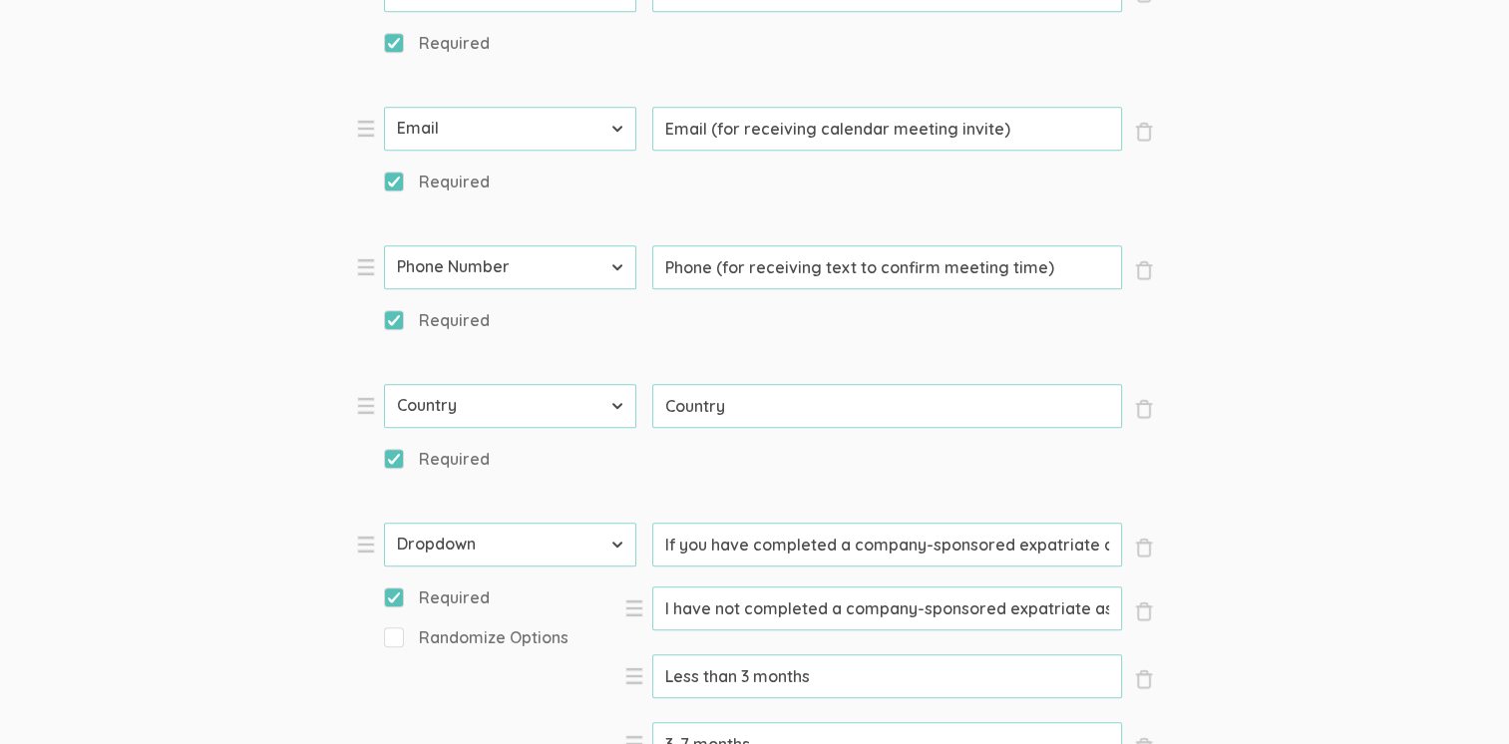
type input "I have not completed a company-sponsored expatriate assignment"
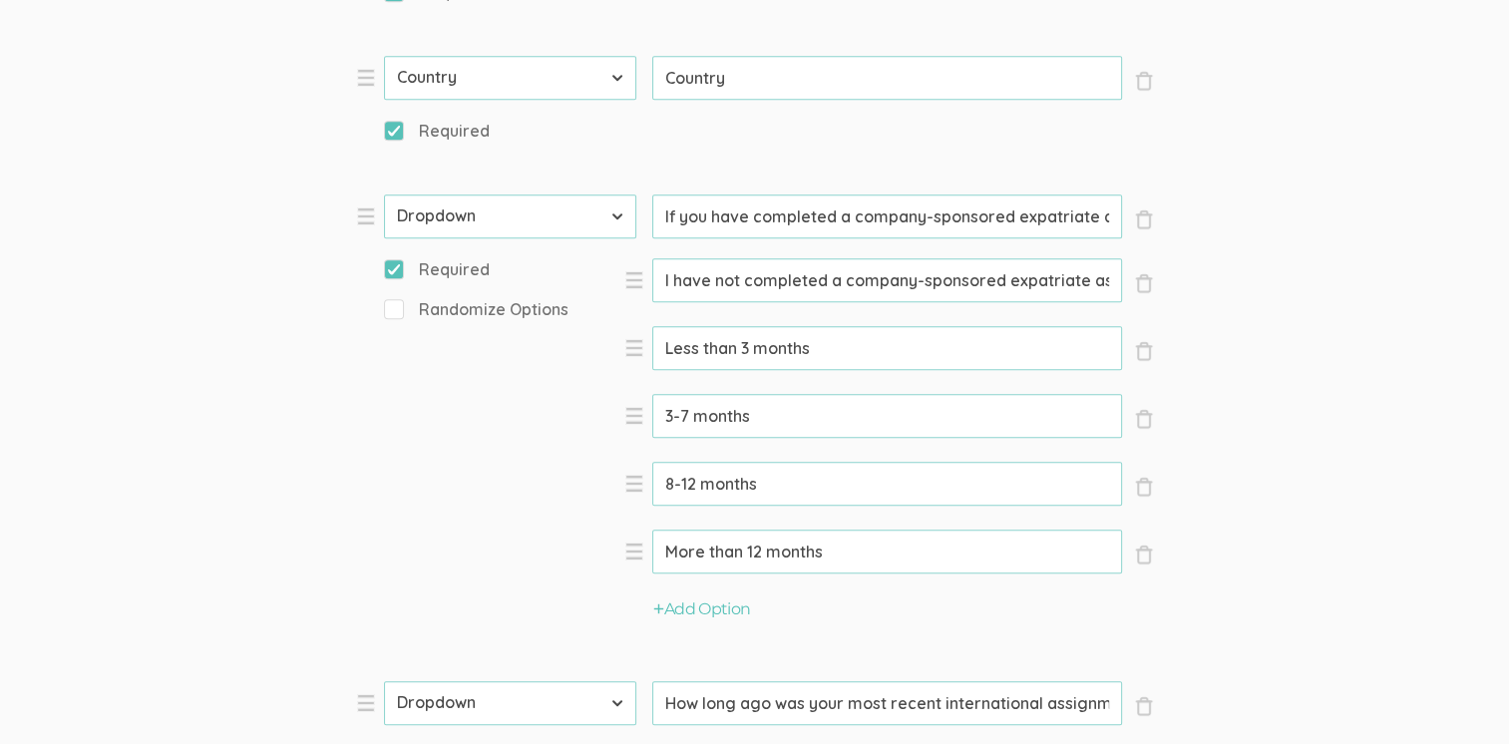
scroll to position [1790, 0]
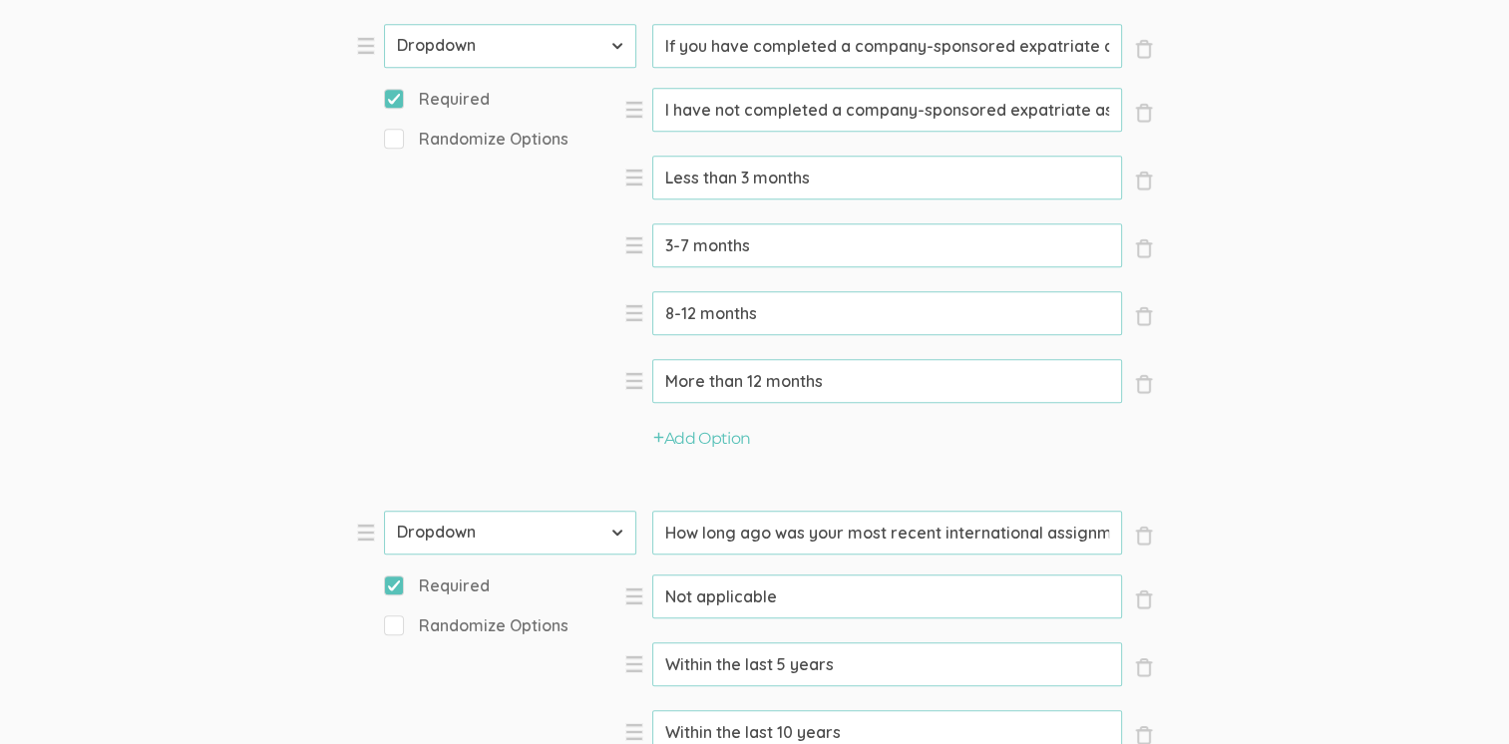
drag, startPoint x: 940, startPoint y: 244, endPoint x: 959, endPoint y: 269, distance: 31.3
click at [940, 511] on input "How long ago was your most recent international assignment?" at bounding box center [887, 533] width 470 height 44
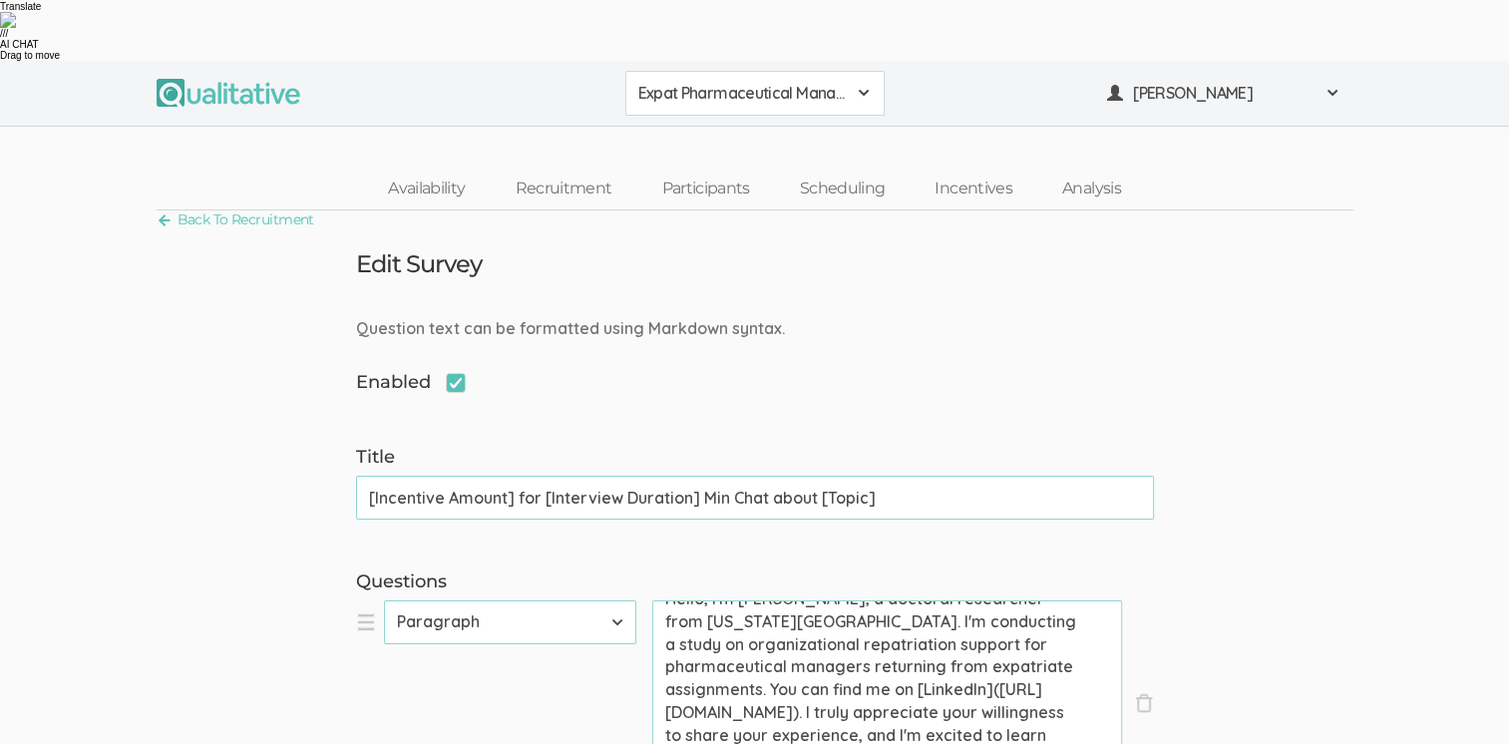
scroll to position [194, 0]
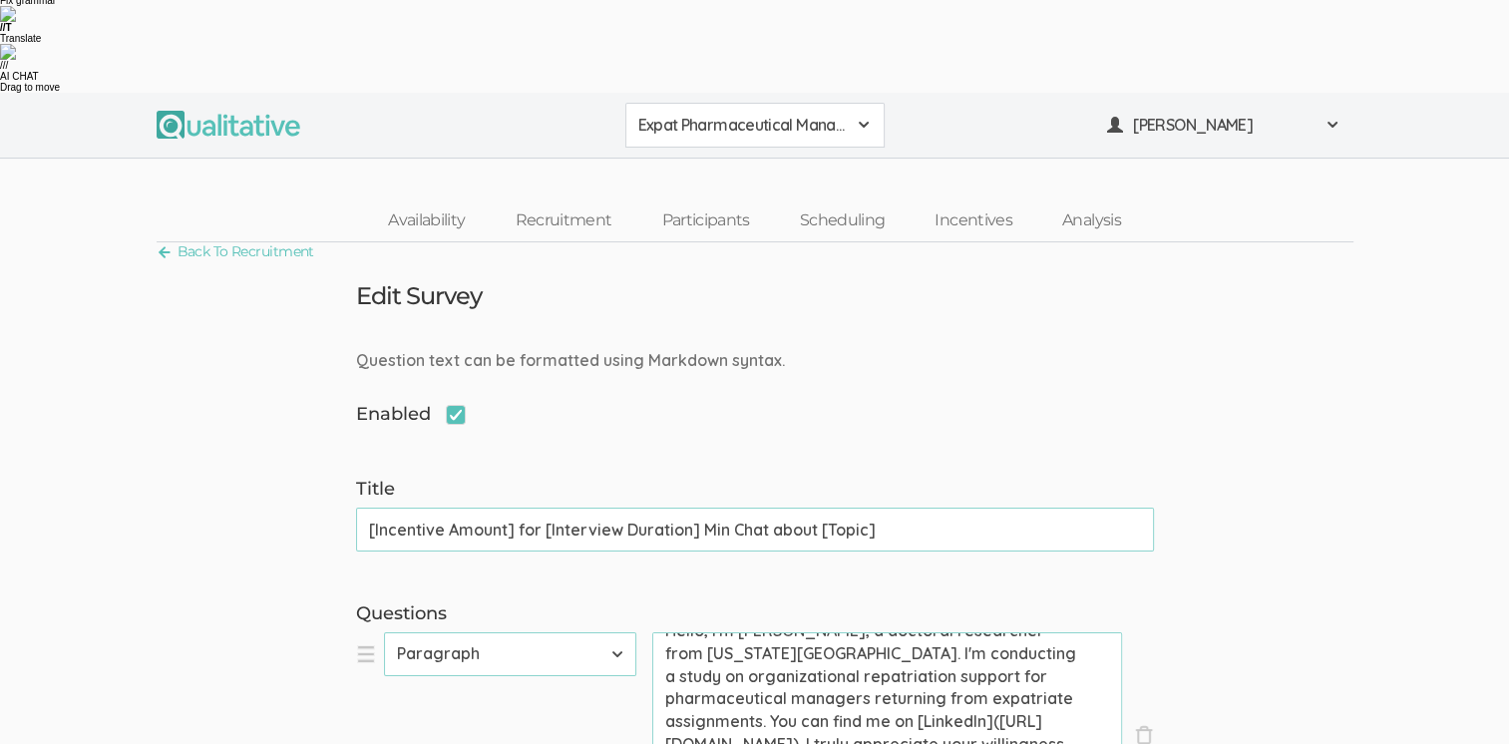
type input "How long ago was your most recent expatriate assignment?"
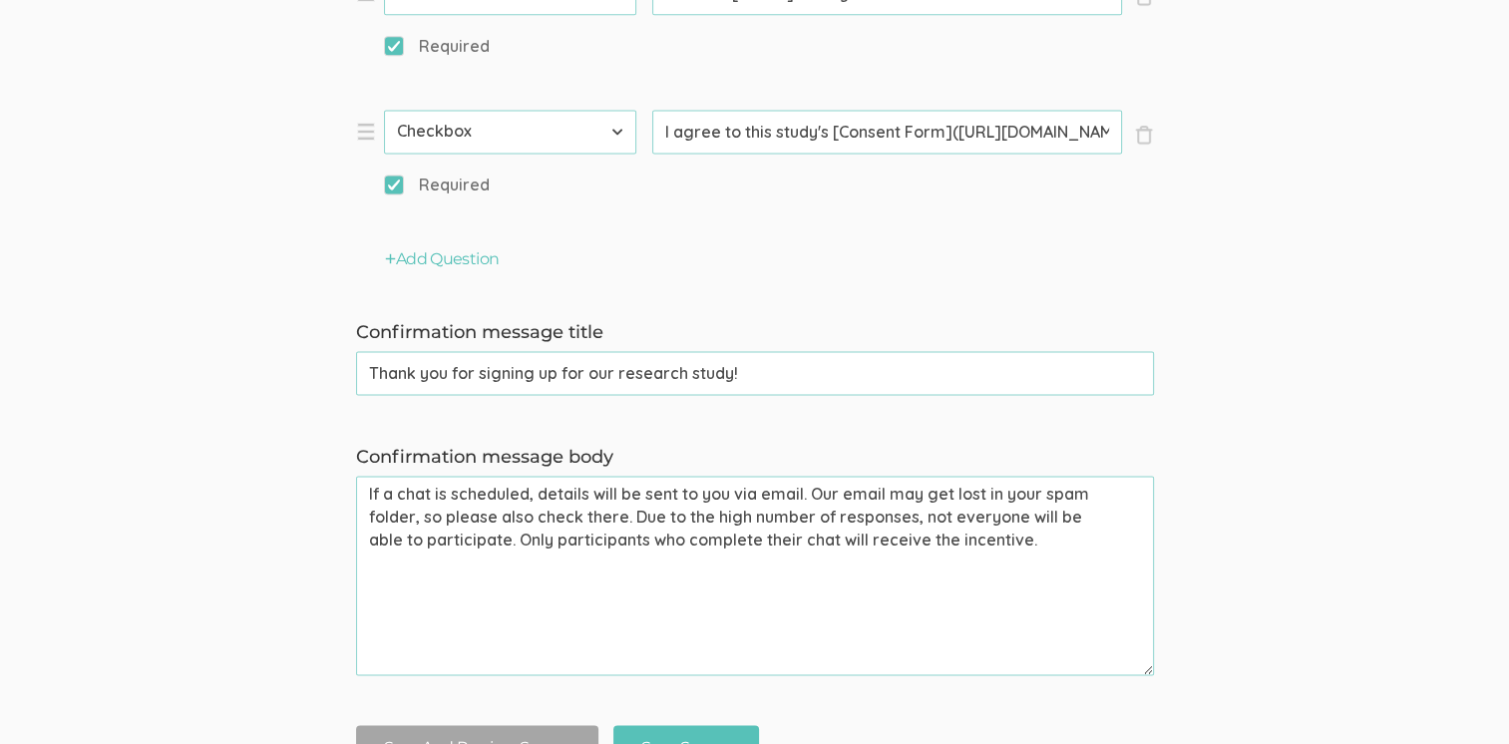
scroll to position [2929, 0]
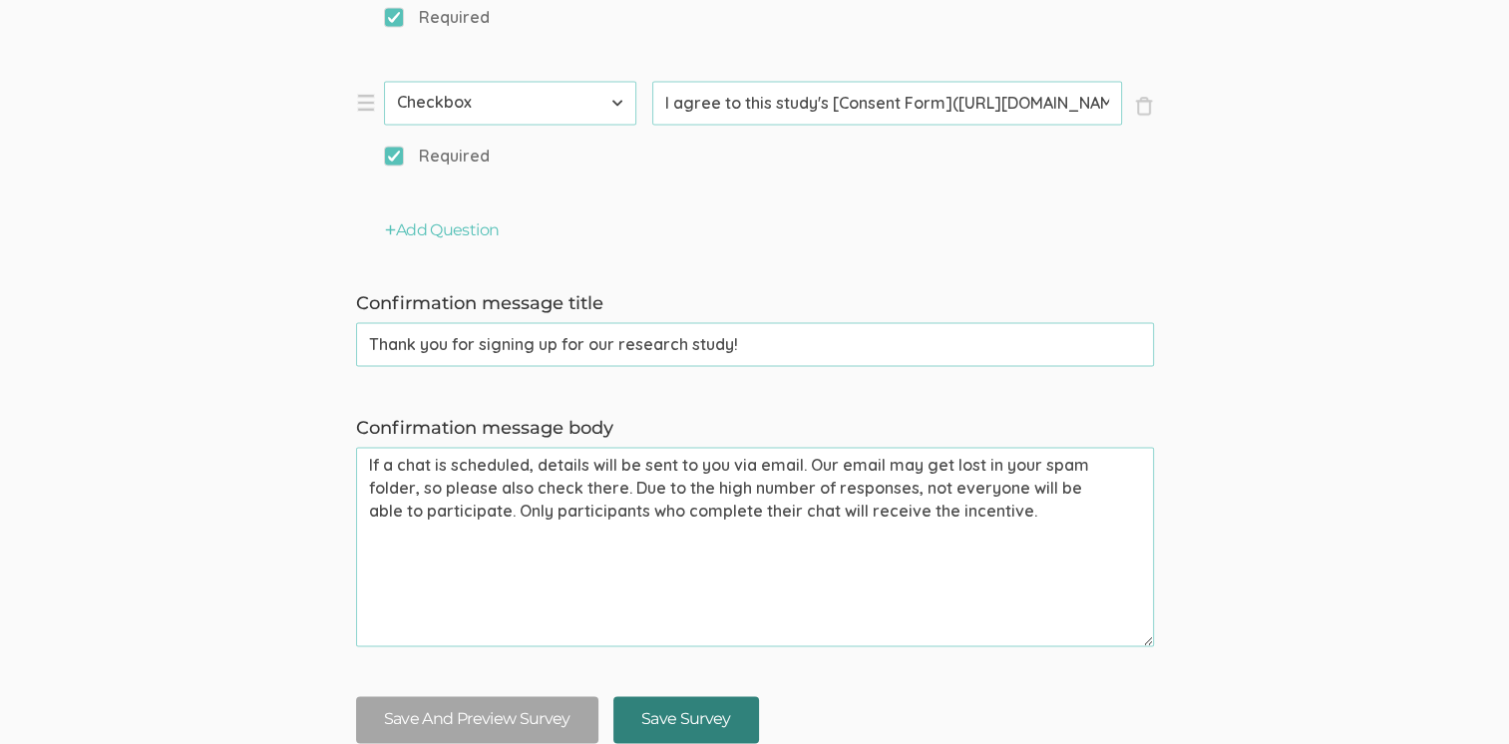
click at [695, 696] on input "Save Survey" at bounding box center [686, 719] width 146 height 47
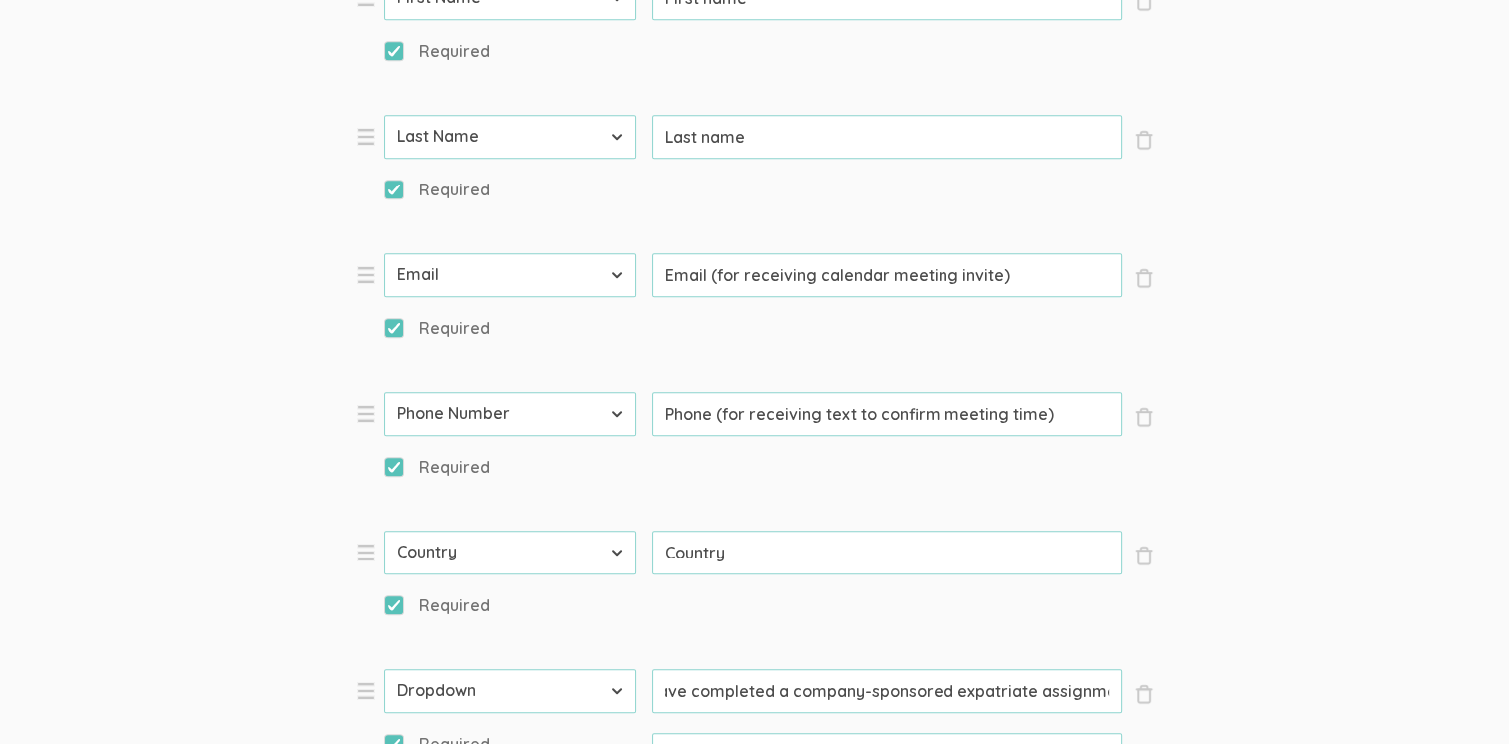
scroll to position [0, 314]
drag, startPoint x: 1015, startPoint y: 252, endPoint x: 1118, endPoint y: 234, distance: 104.3
click at [1118, 669] on input "If you have completed a company-sponsored expatriate assignment, how long was t…" at bounding box center [887, 691] width 470 height 44
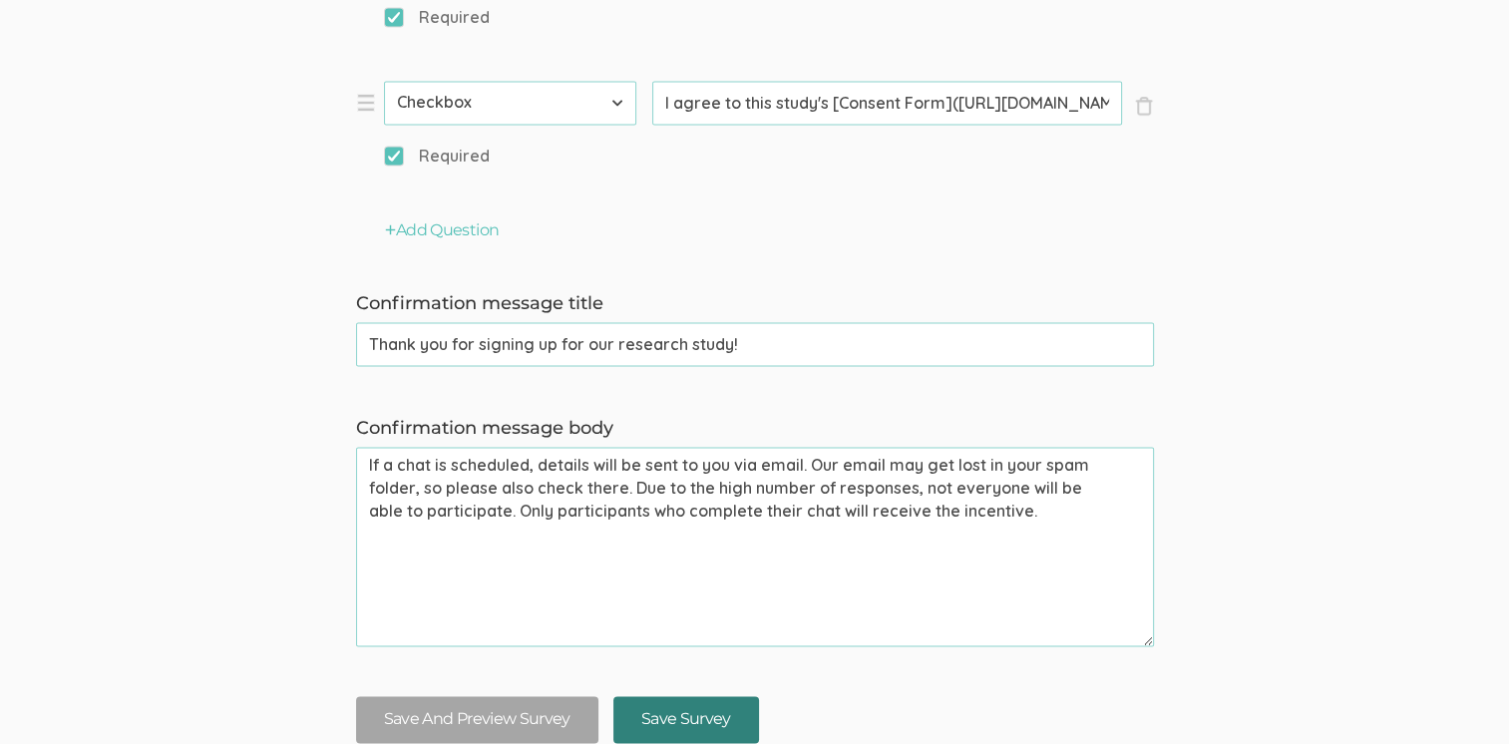
scroll to position [0, 0]
click at [710, 696] on input "Save Survey" at bounding box center [686, 719] width 146 height 47
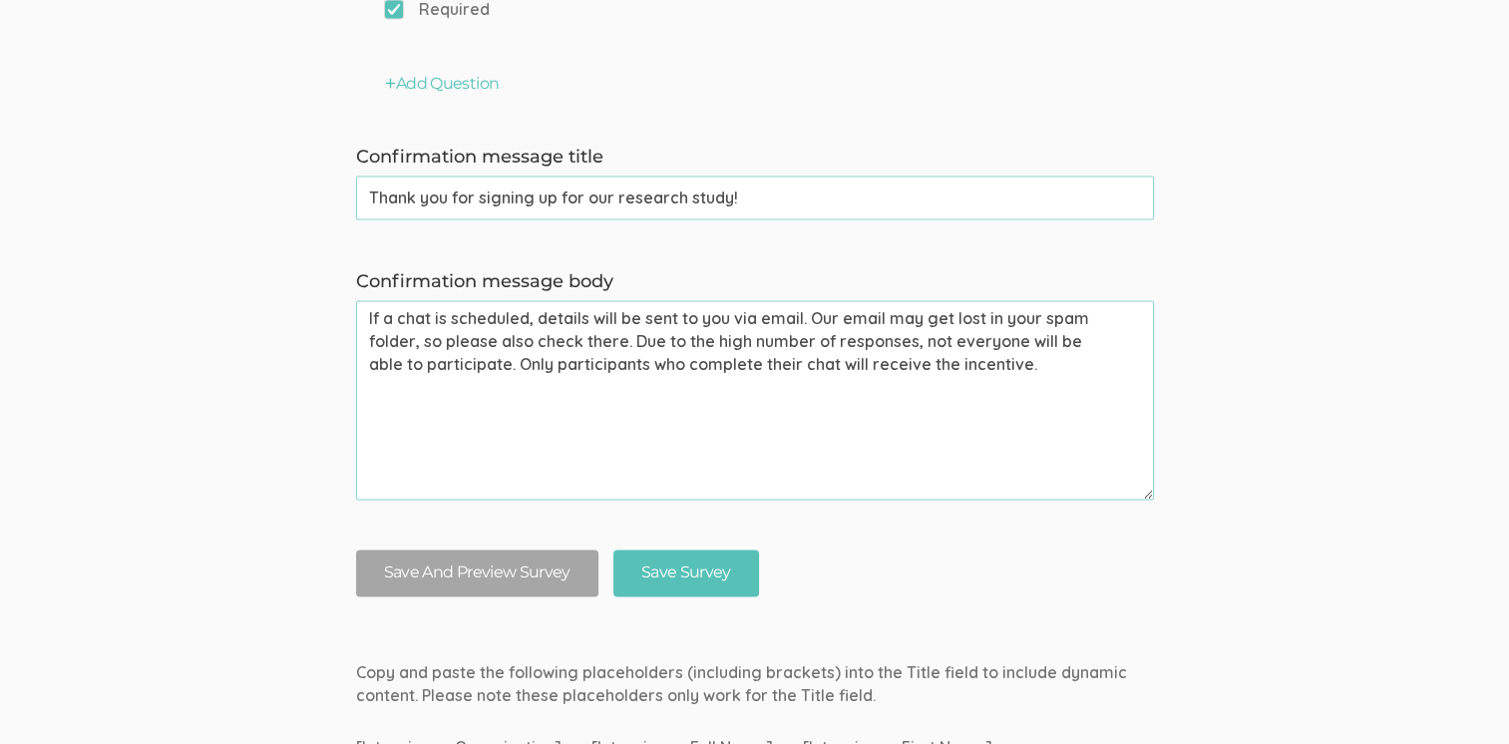
scroll to position [2929, 0]
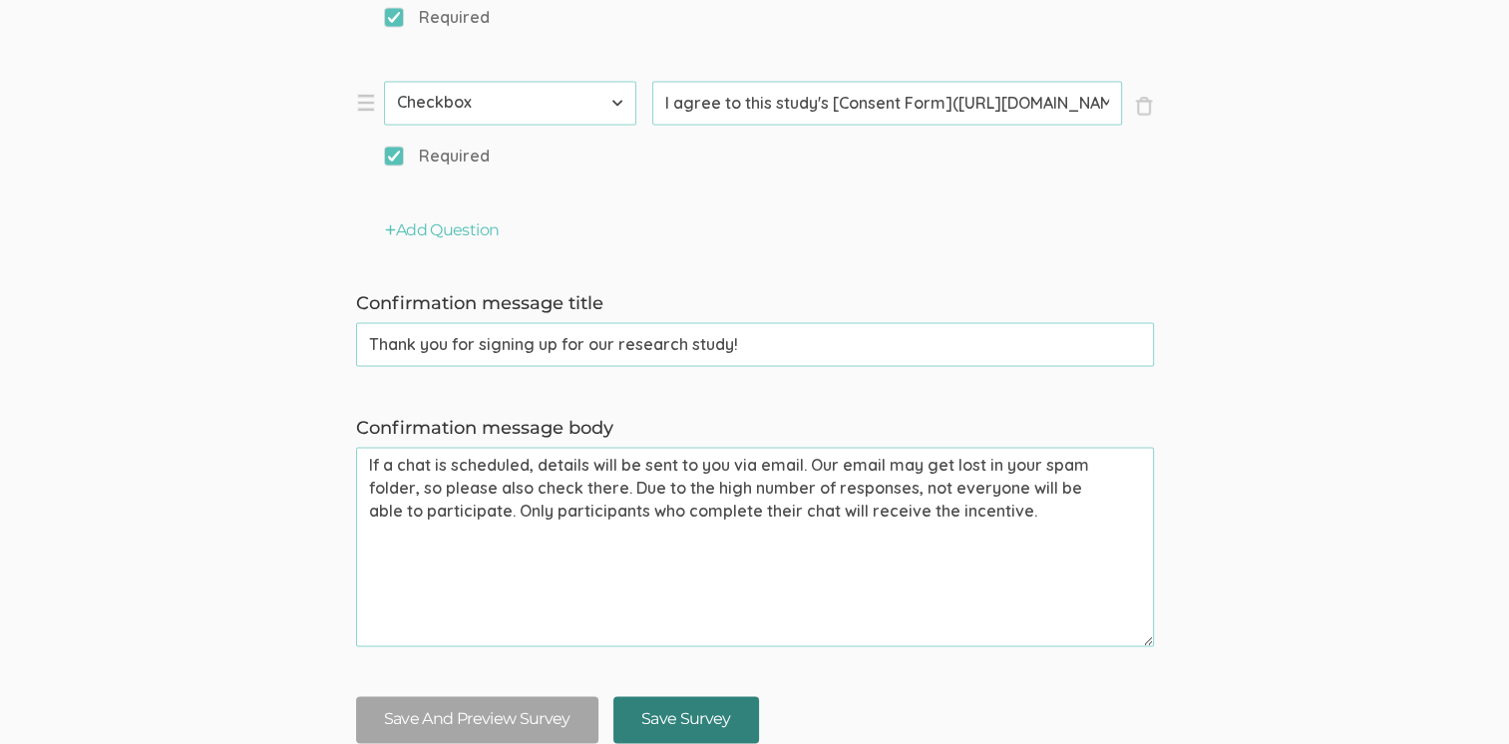
click at [687, 696] on input "Save Survey" at bounding box center [686, 719] width 146 height 47
click at [670, 696] on input "Save Survey" at bounding box center [686, 719] width 146 height 47
drag, startPoint x: 682, startPoint y: 259, endPoint x: 679, endPoint y: 271, distance: 12.3
click at [682, 696] on input "Save Survey" at bounding box center [686, 719] width 146 height 47
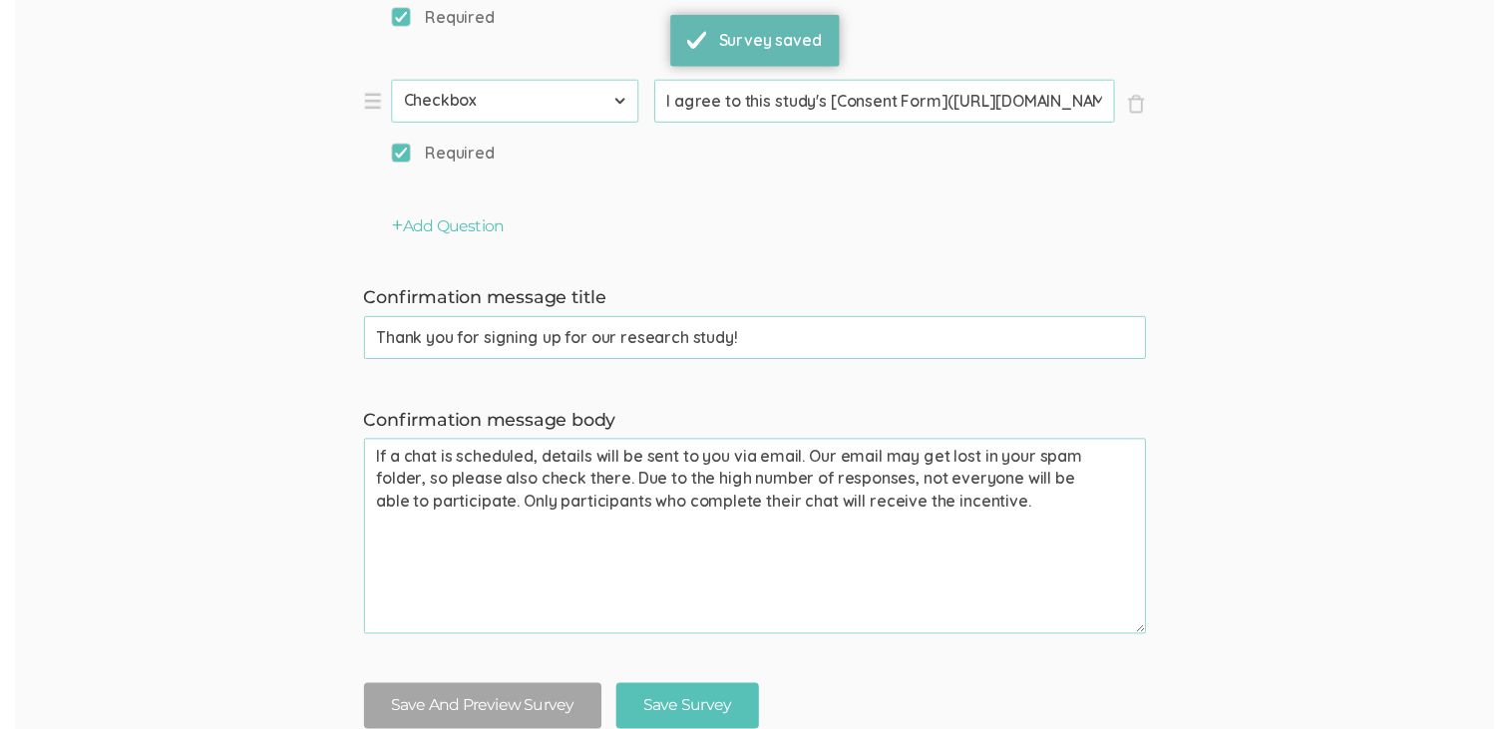
scroll to position [0, 0]
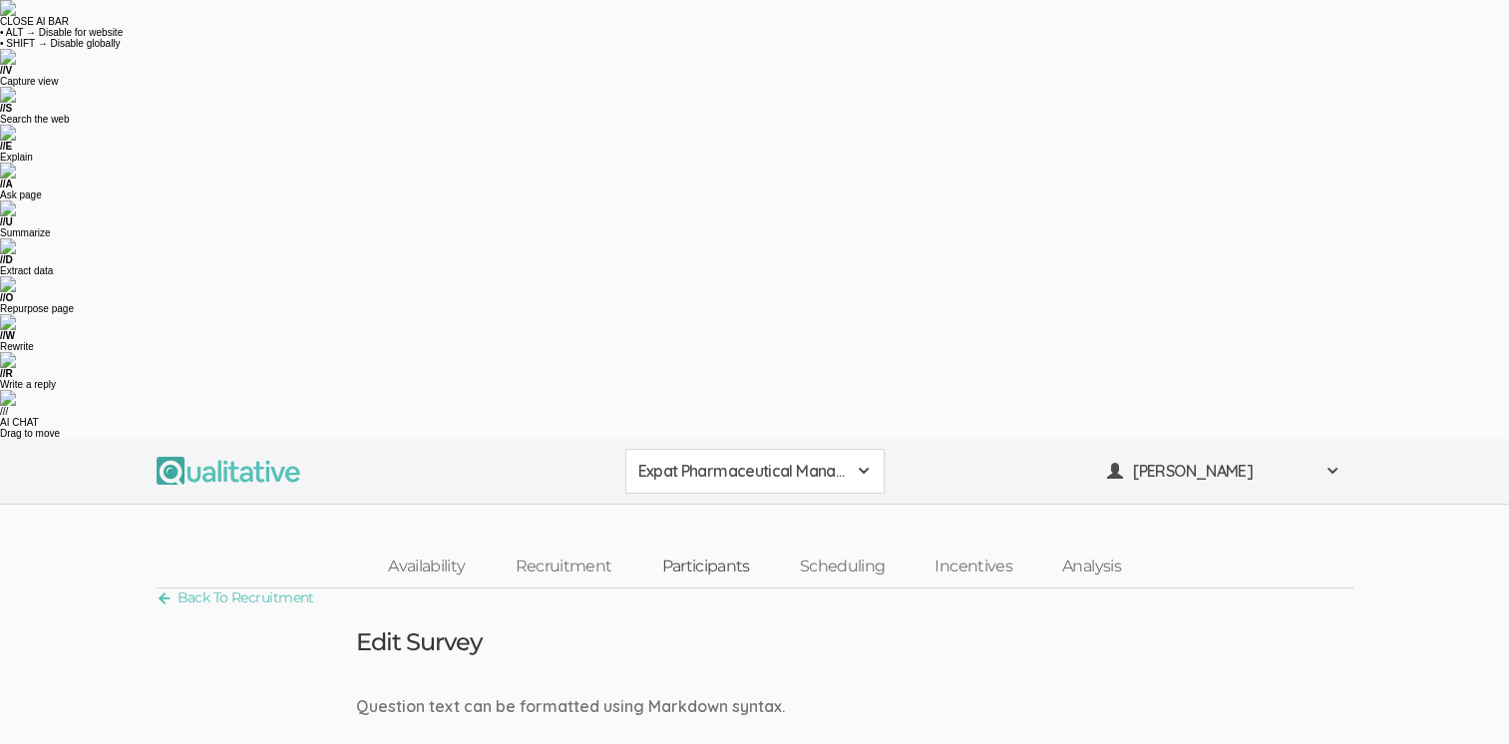
click at [724, 545] on link "Participants" at bounding box center [705, 566] width 138 height 43
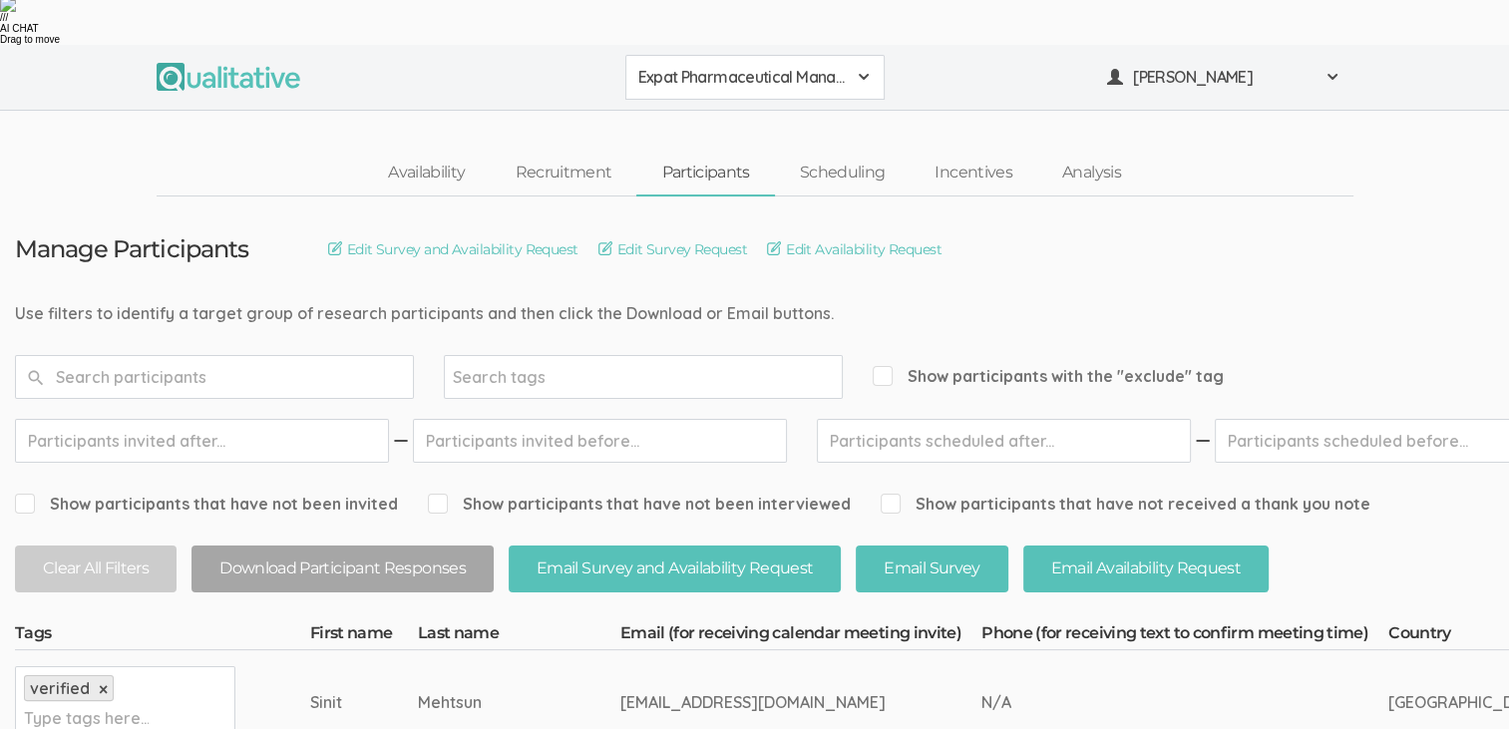
scroll to position [299, 0]
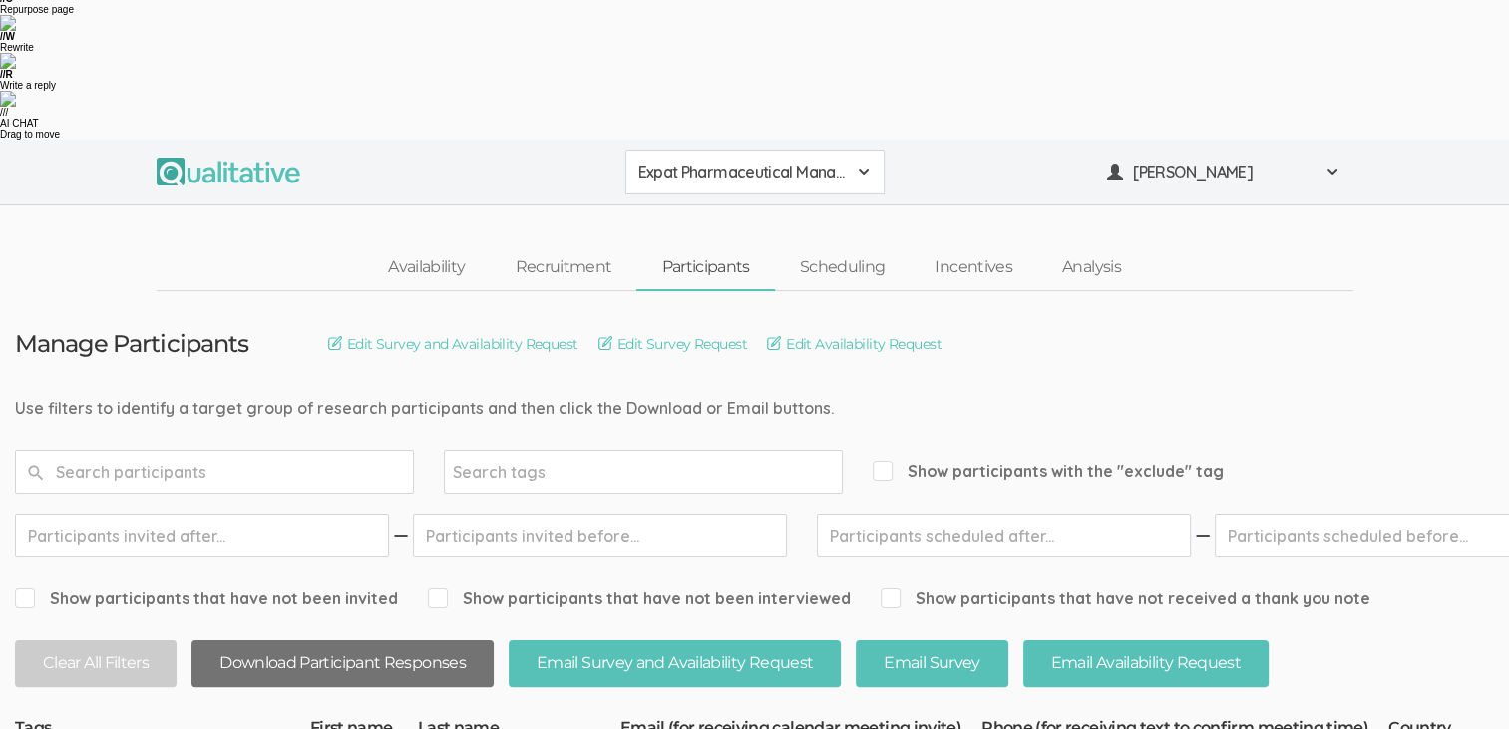
click at [376, 640] on button "Download Participant Responses" at bounding box center [342, 663] width 302 height 47
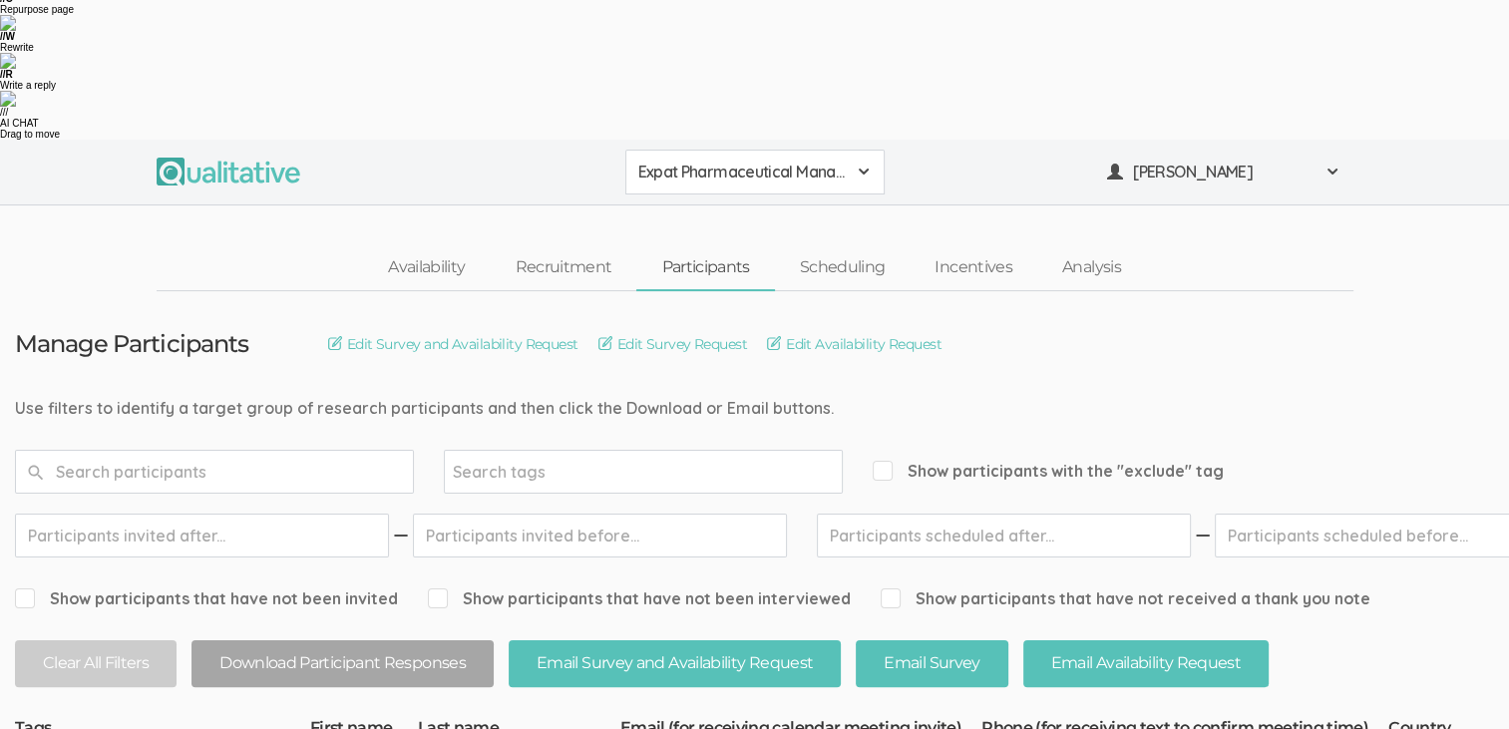
drag, startPoint x: 1312, startPoint y: 612, endPoint x: 1286, endPoint y: 576, distance: 44.3
drag, startPoint x: 469, startPoint y: 359, endPoint x: 267, endPoint y: 333, distance: 203.1
drag, startPoint x: 267, startPoint y: 333, endPoint x: 439, endPoint y: 359, distance: 173.5
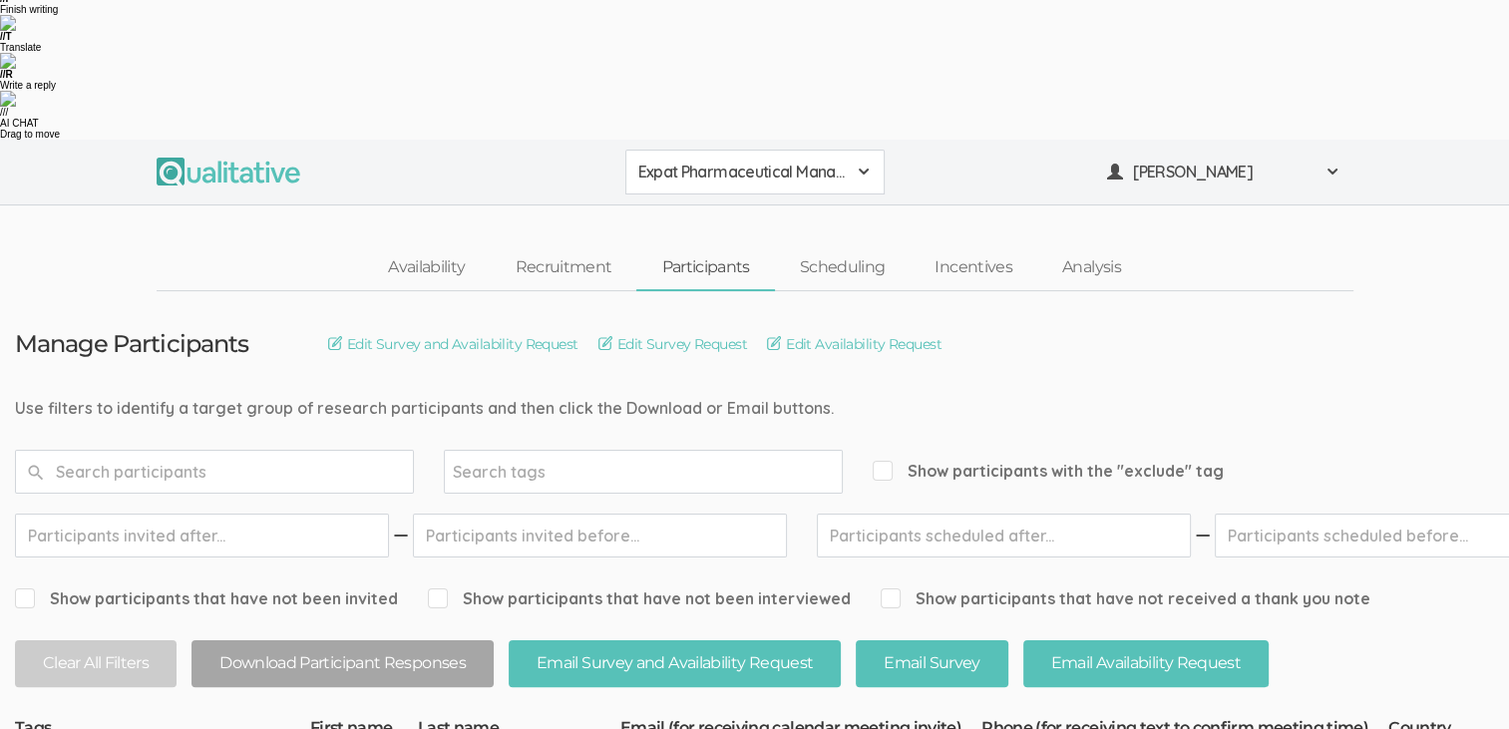
copy tr "Type tags here... Sinit Mehtsun"
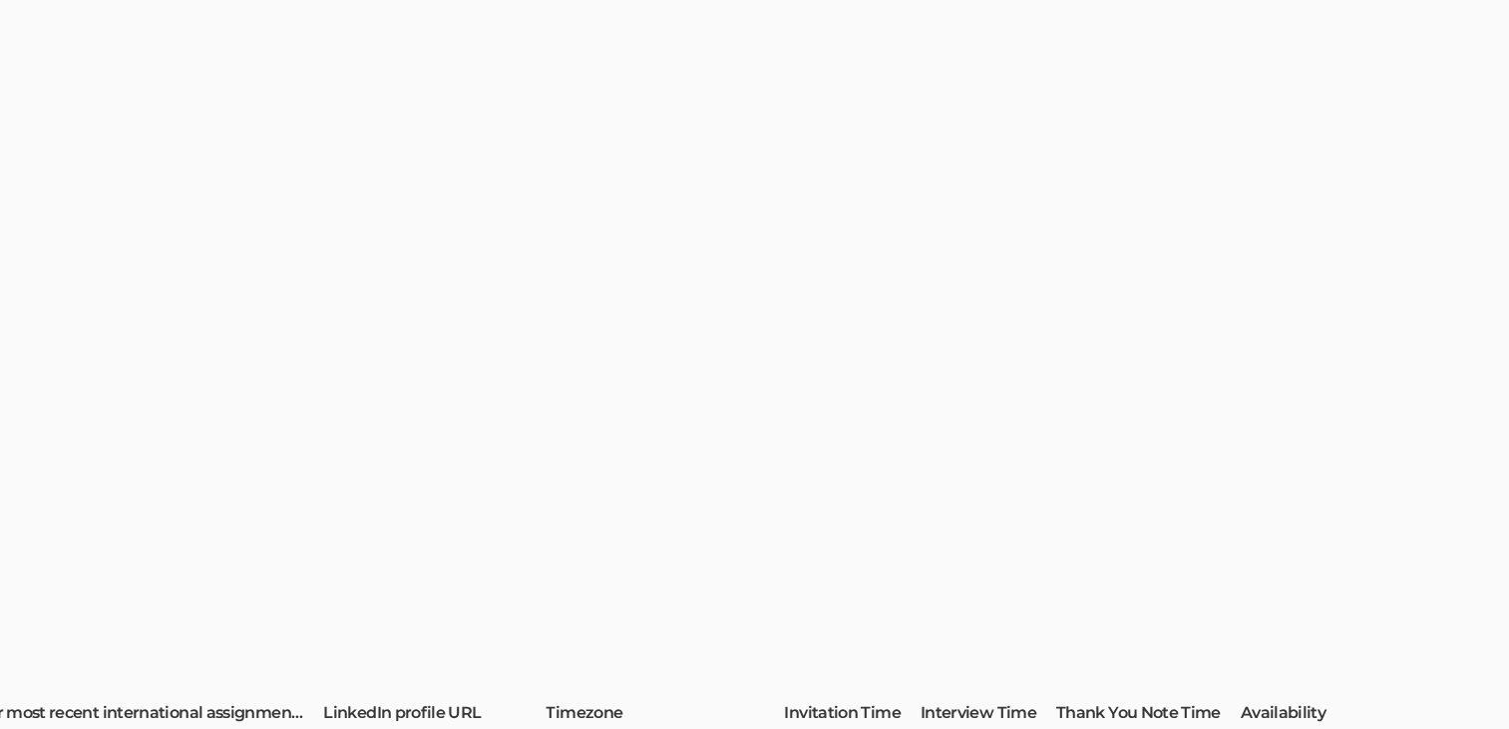
scroll to position [314, 4057]
drag, startPoint x: 304, startPoint y: 353, endPoint x: 219, endPoint y: 327, distance: 88.6
drag, startPoint x: 219, startPoint y: 327, endPoint x: 400, endPoint y: 329, distance: 180.5
copy tr "[URL][DOMAIN_NAME]"
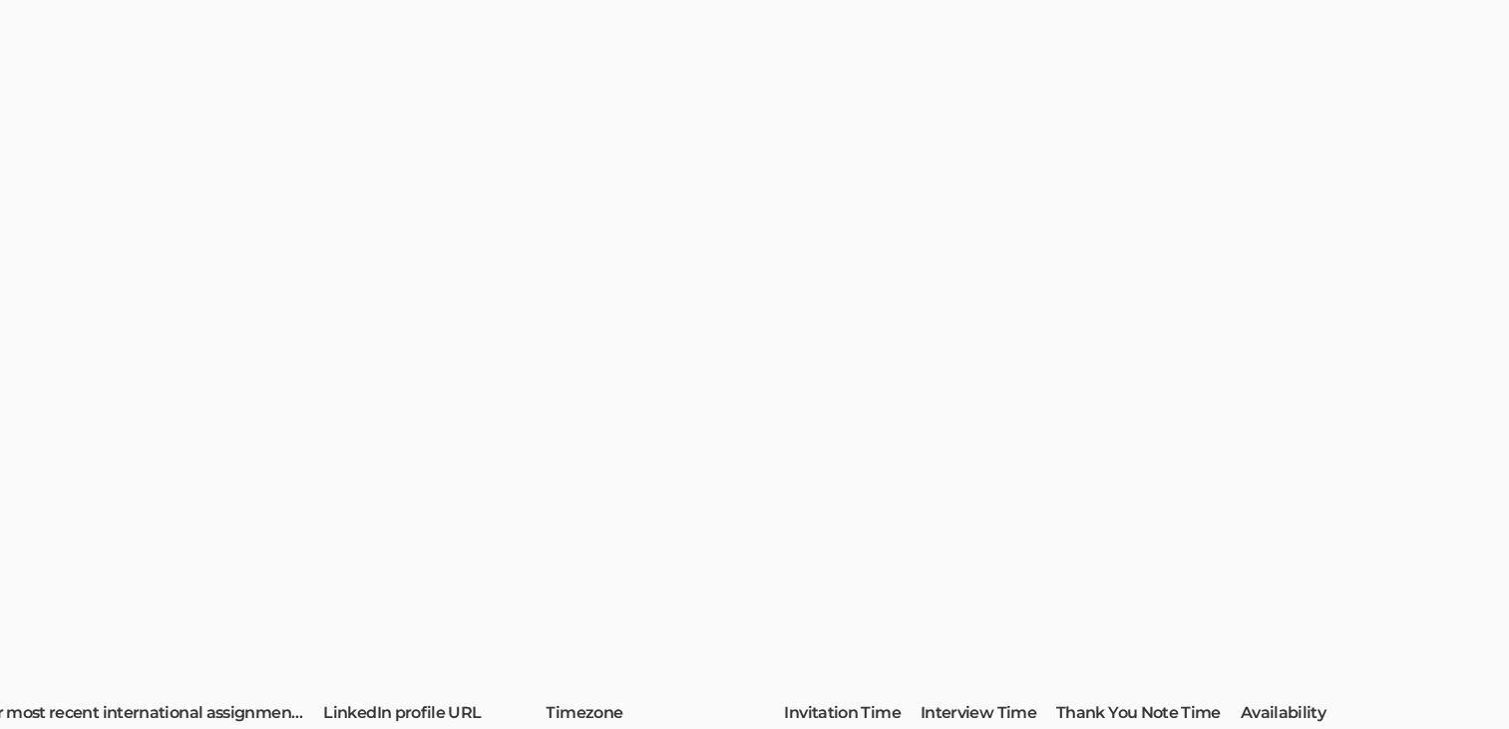
copy tr "[URL][DOMAIN_NAME]"
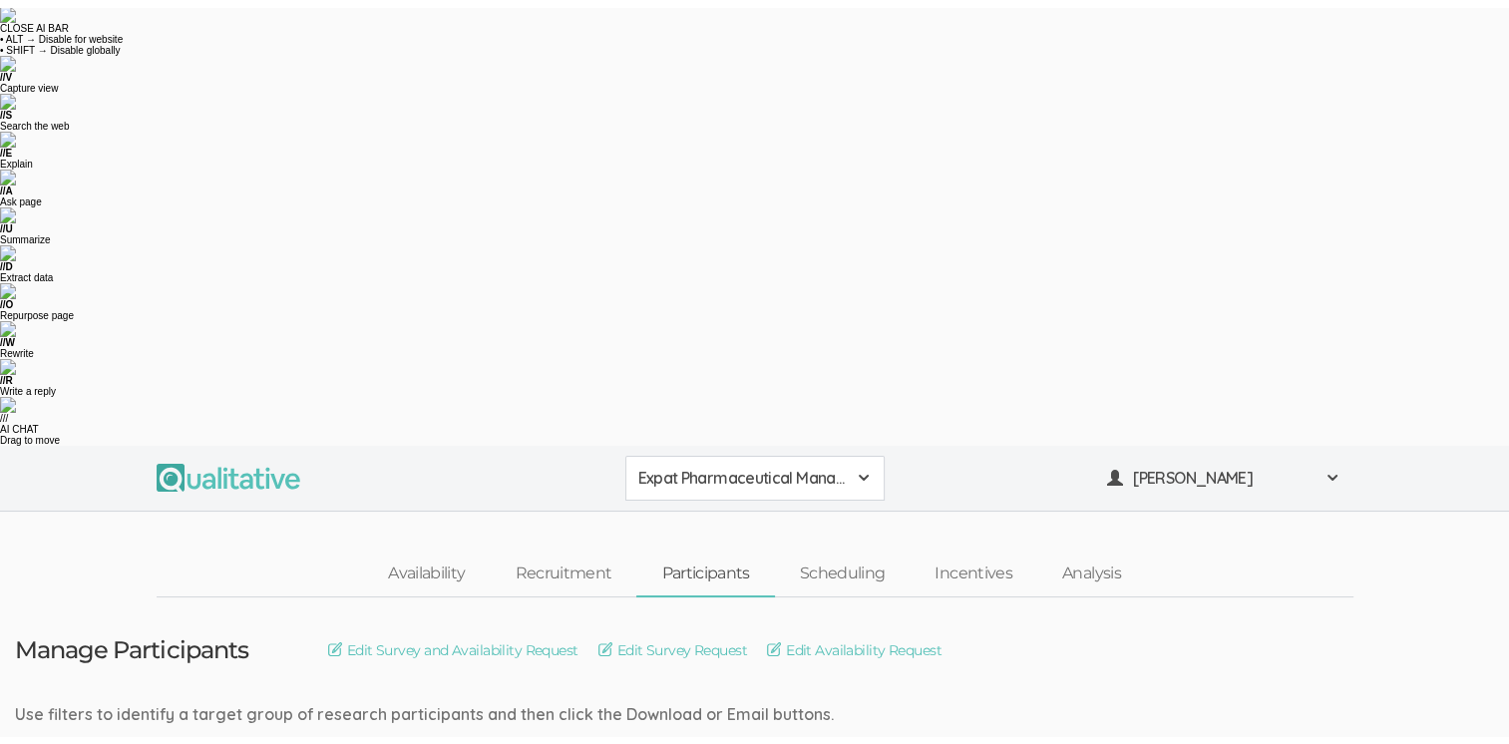
scroll to position [0, 0]
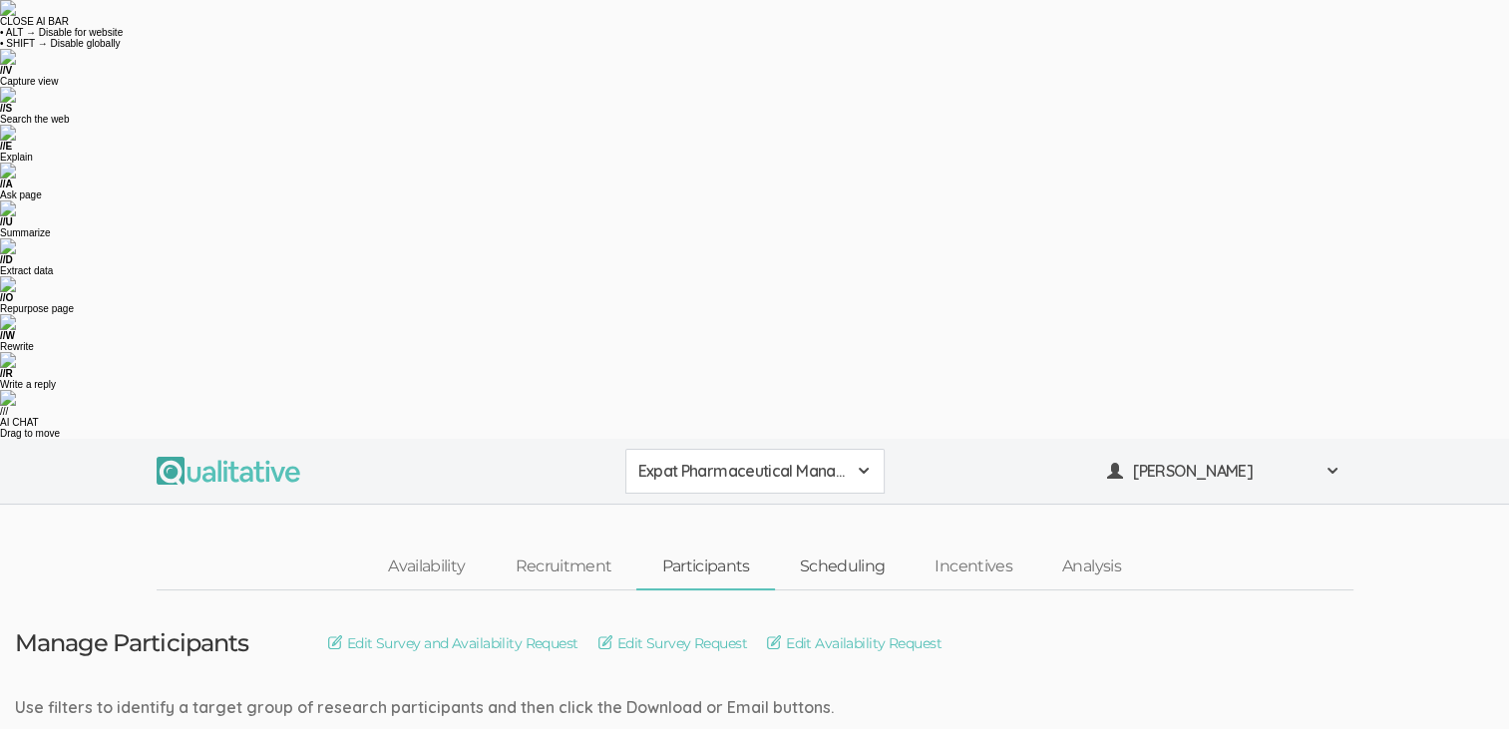
click at [850, 545] on link "Scheduling" at bounding box center [843, 566] width 136 height 43
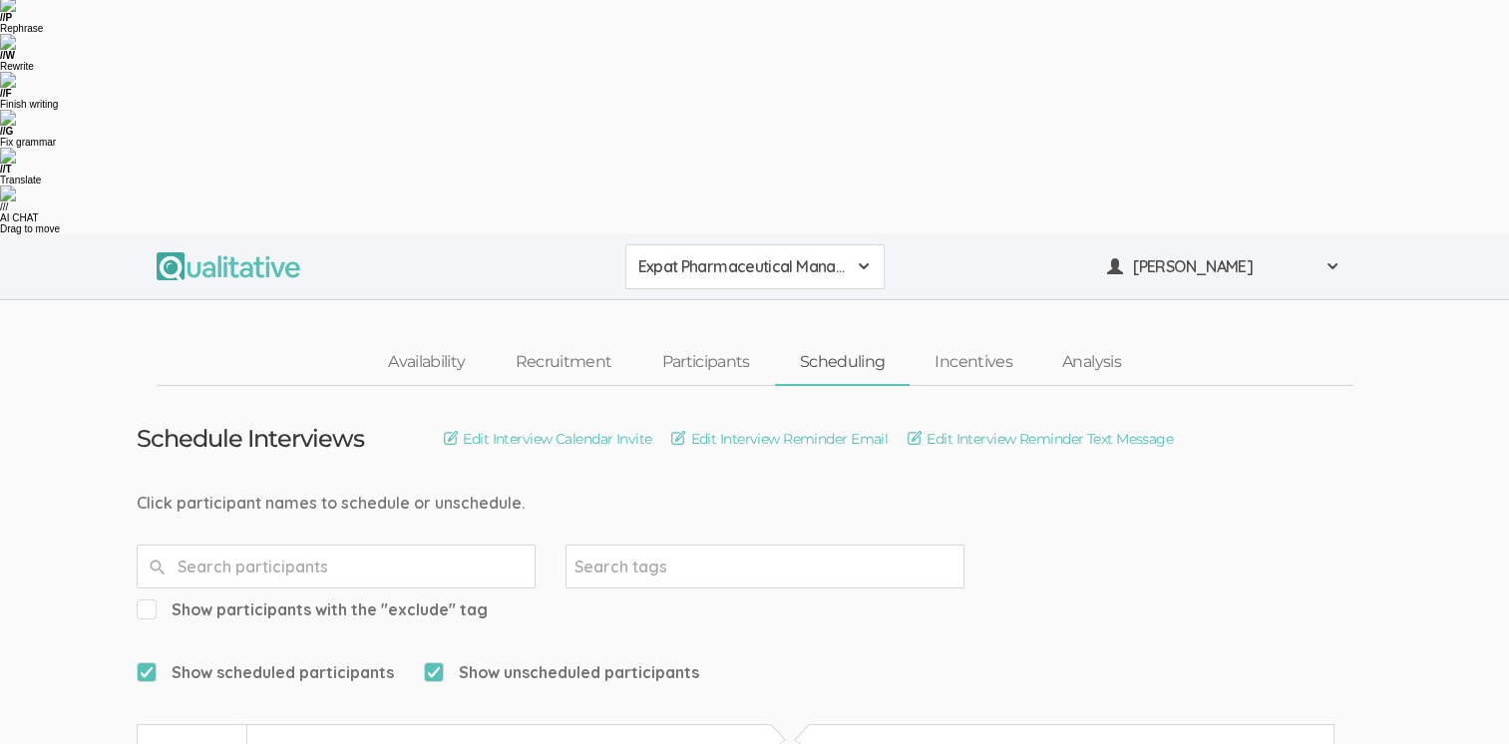
scroll to position [101, 0]
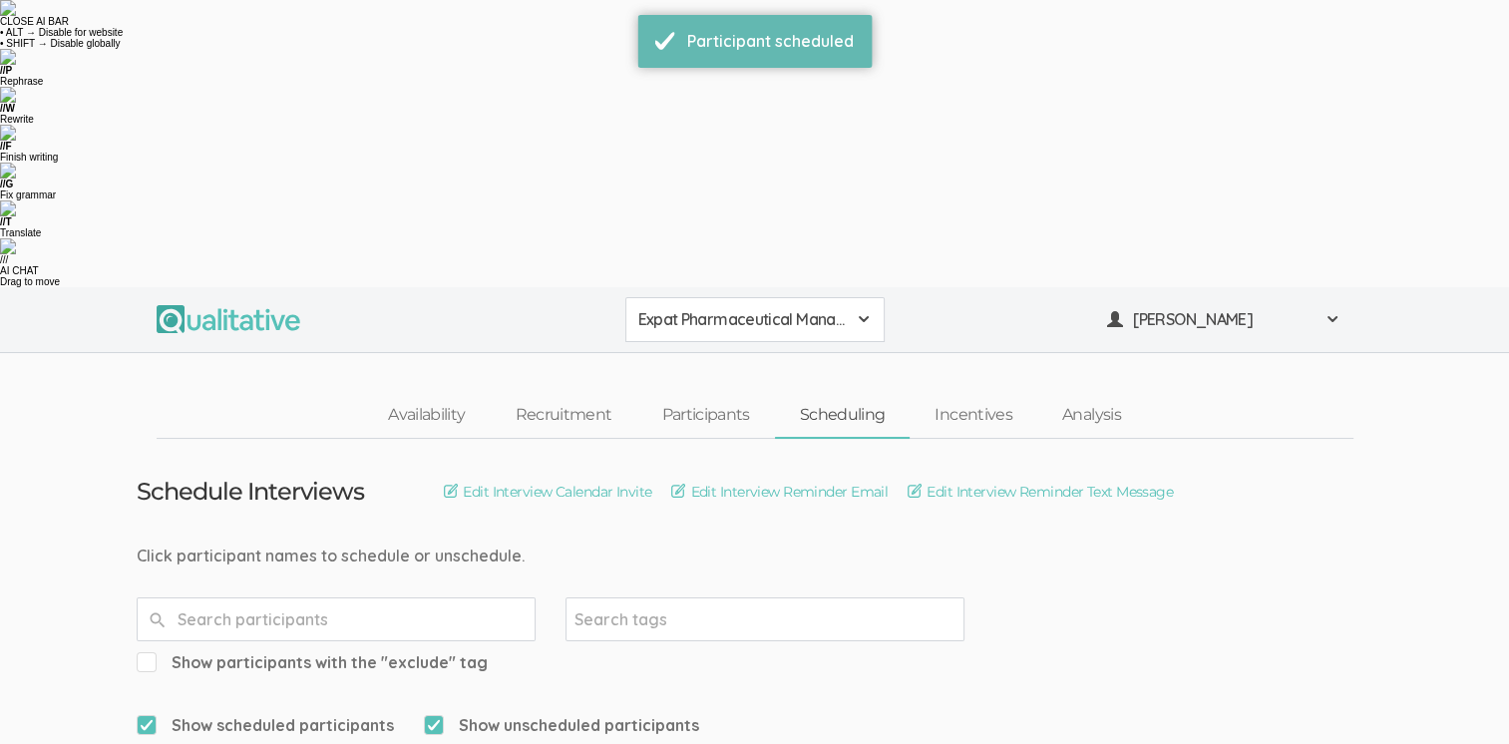
scroll to position [100, 0]
